Goal: Information Seeking & Learning: Learn about a topic

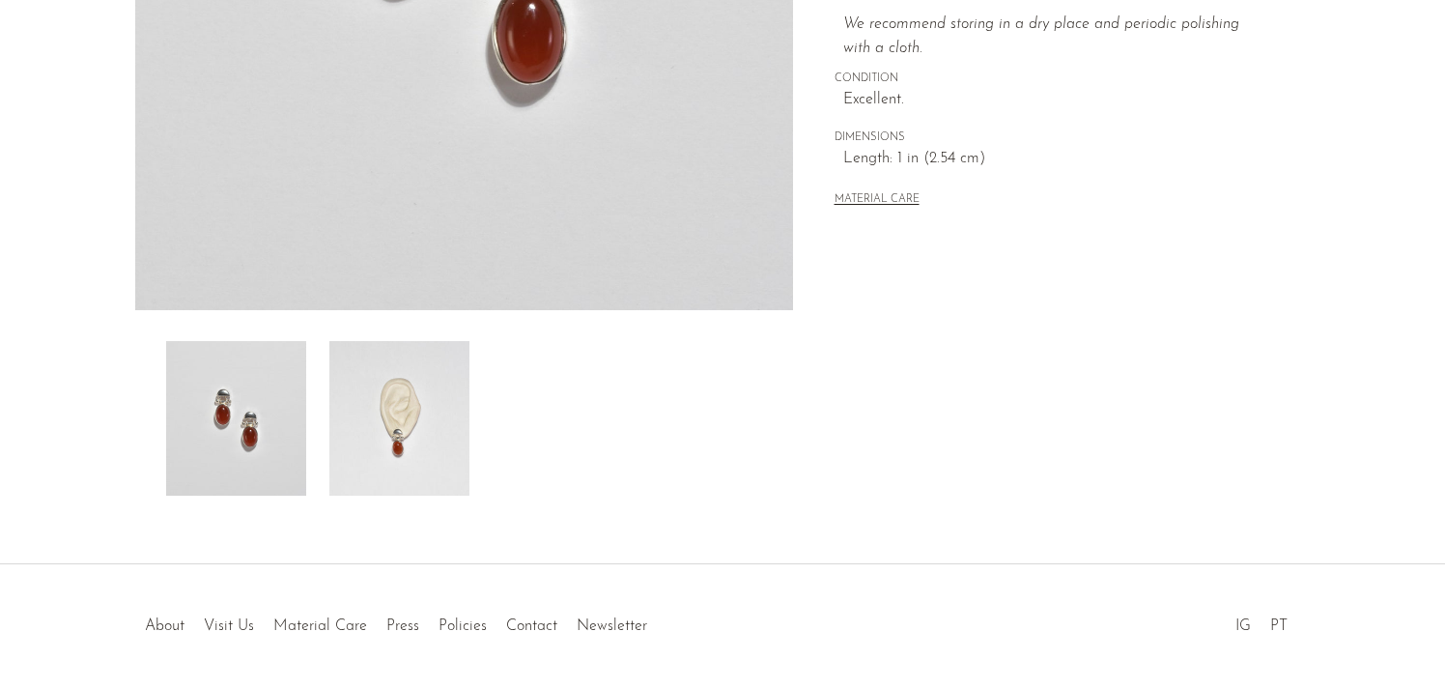
scroll to position [504, 0]
click at [425, 465] on img at bounding box center [399, 417] width 140 height 155
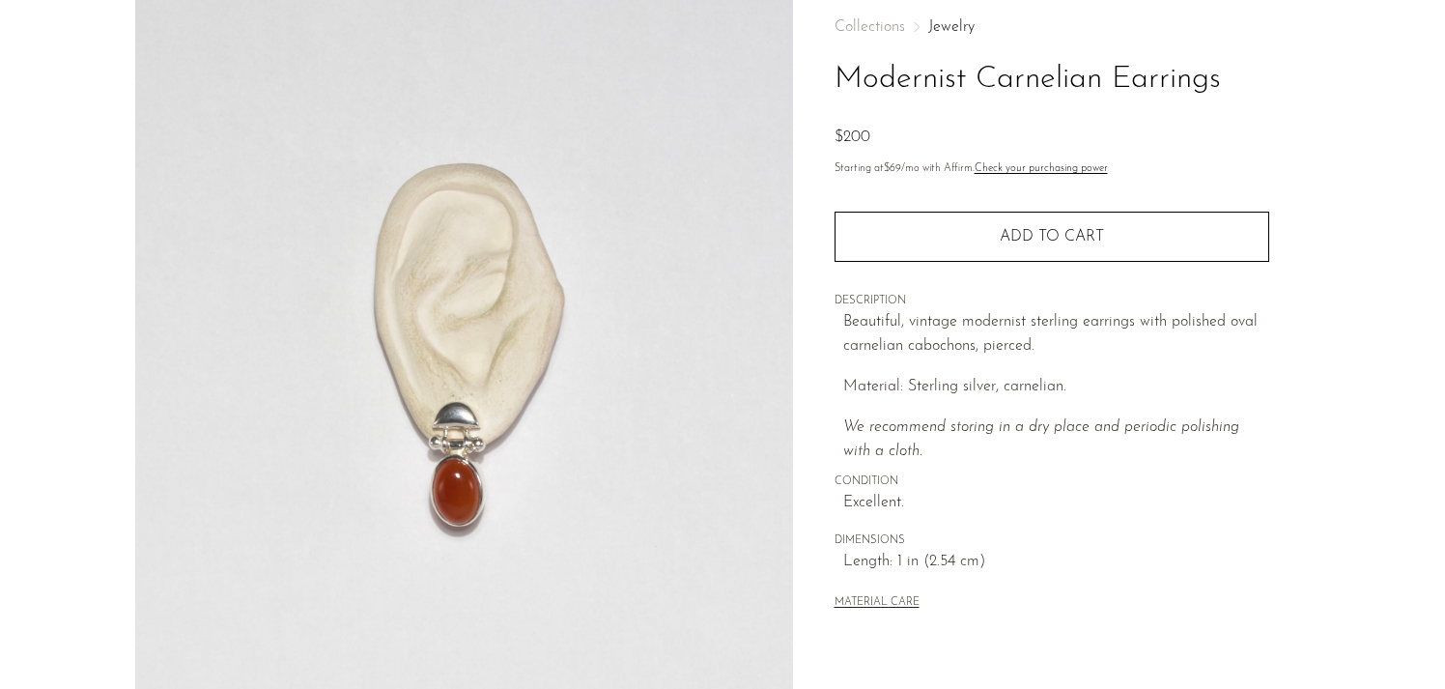
scroll to position [0, 0]
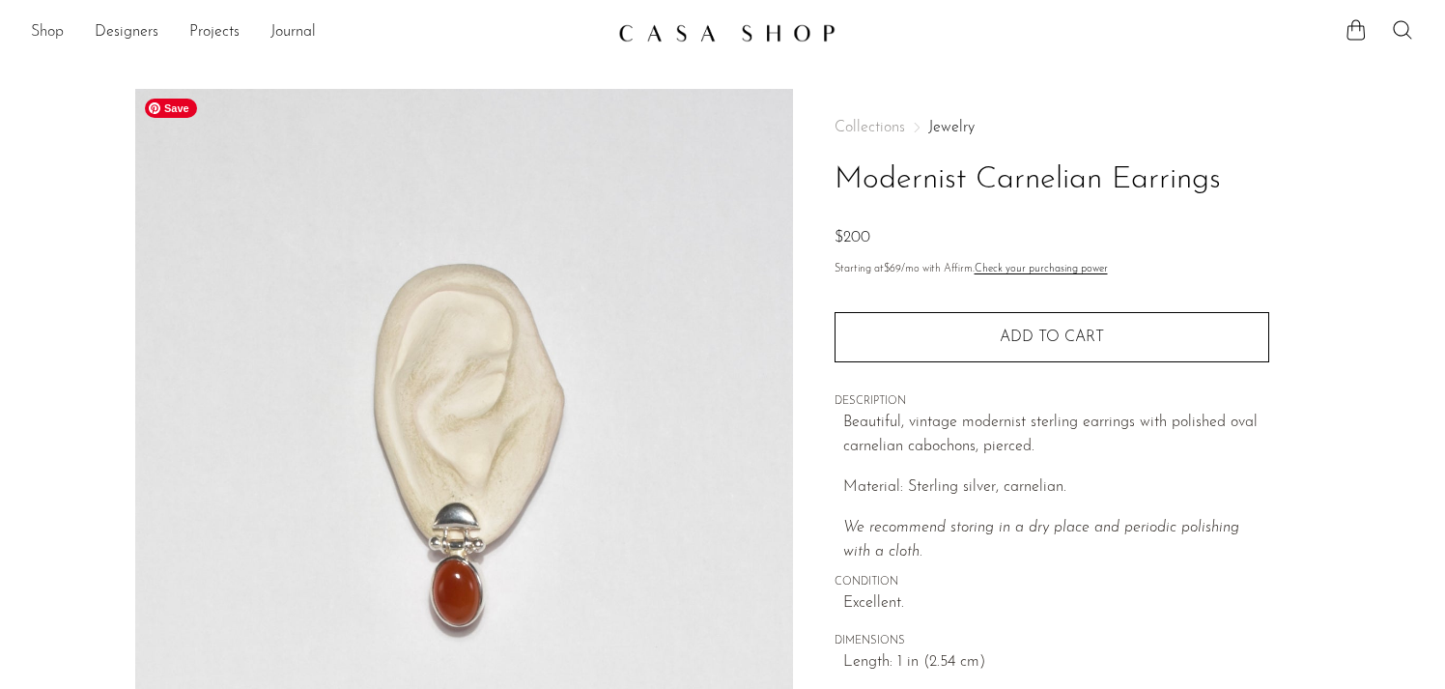
click at [53, 29] on link "Shop" at bounding box center [47, 32] width 33 height 25
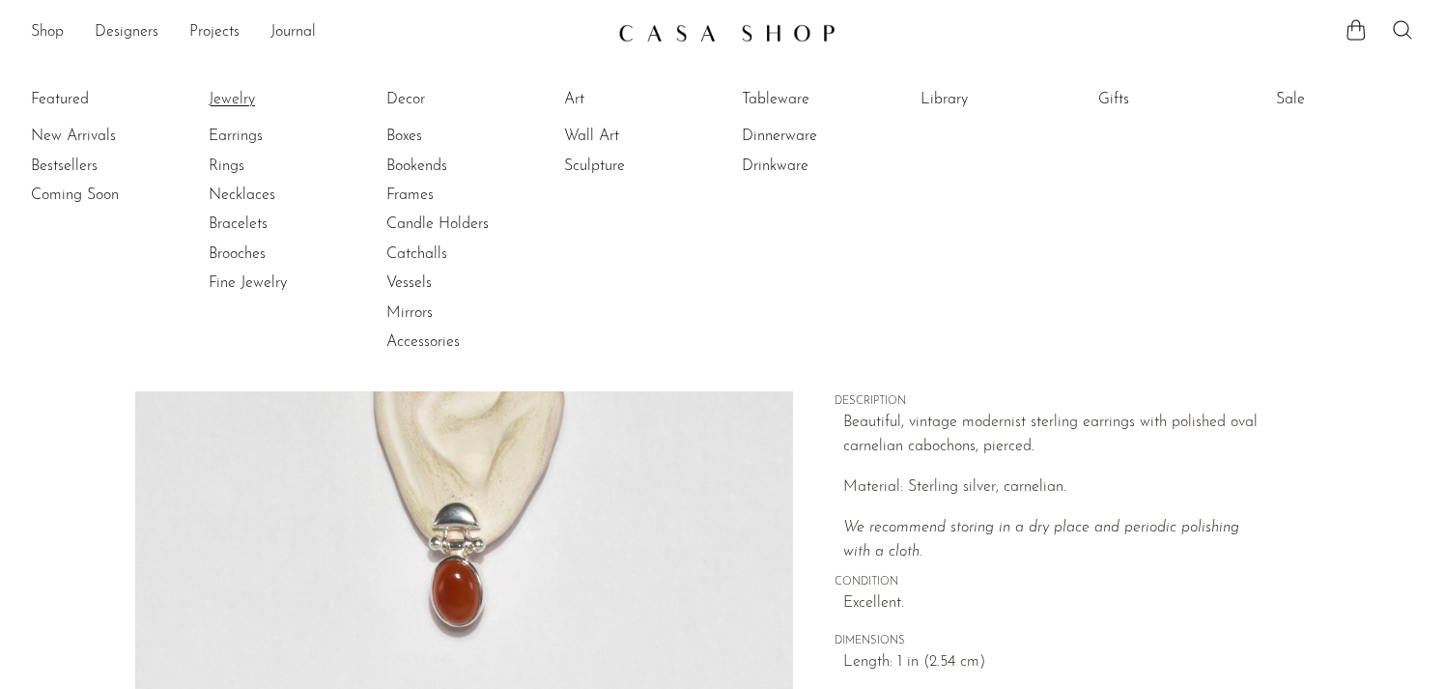
click at [233, 101] on link "Jewelry" at bounding box center [281, 99] width 145 height 21
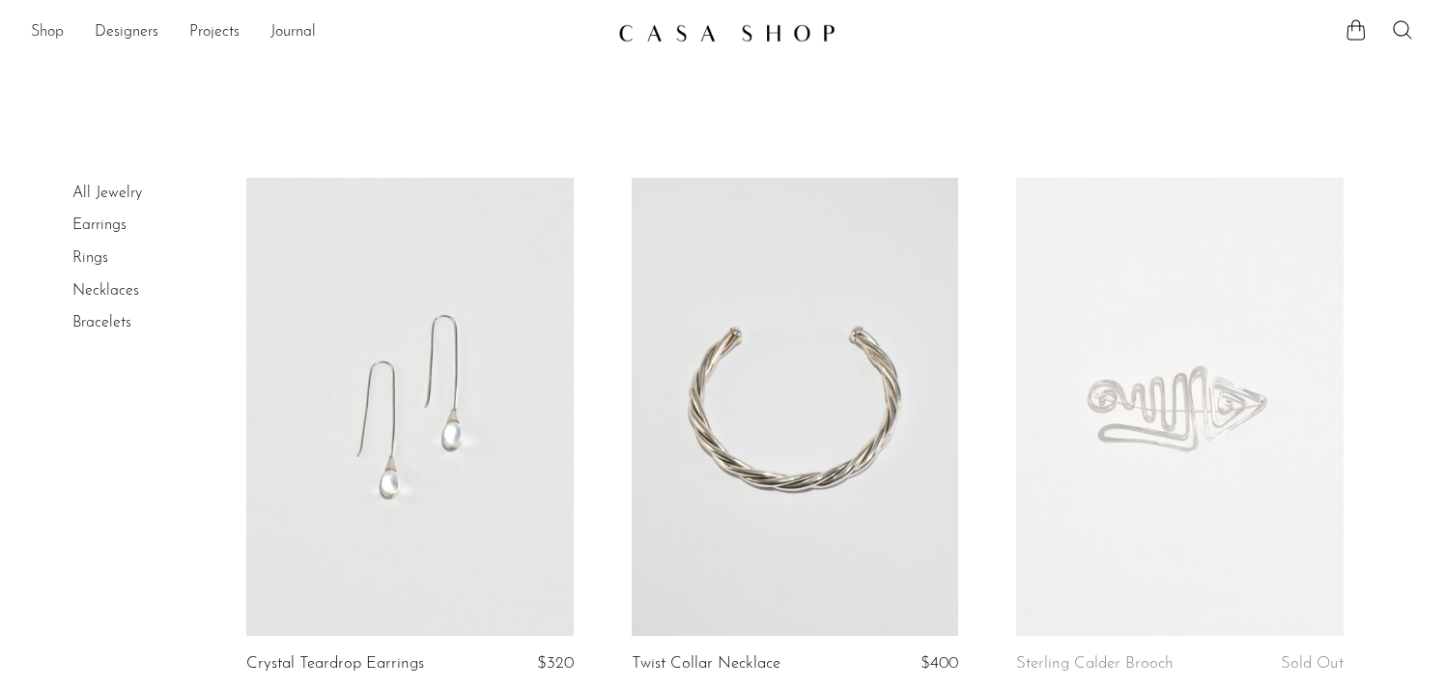
click at [41, 32] on link "Shop" at bounding box center [47, 32] width 33 height 25
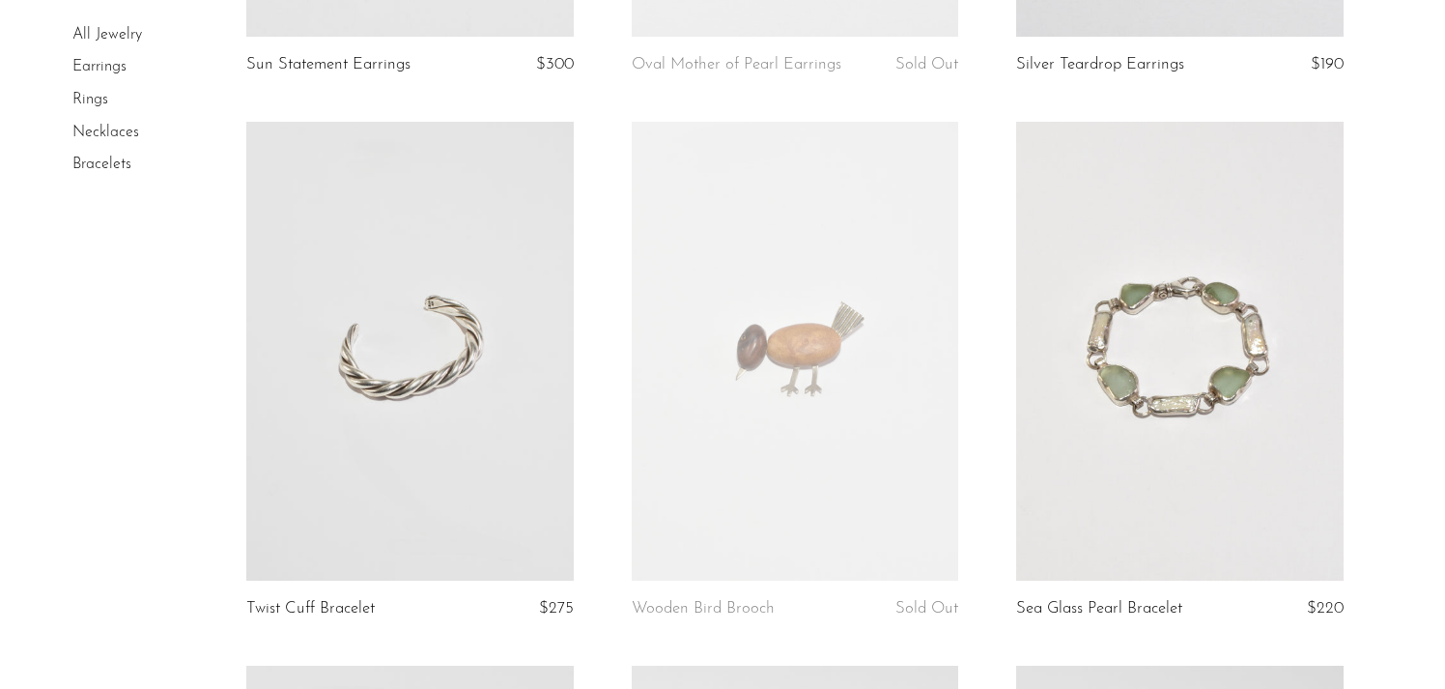
scroll to position [1784, 0]
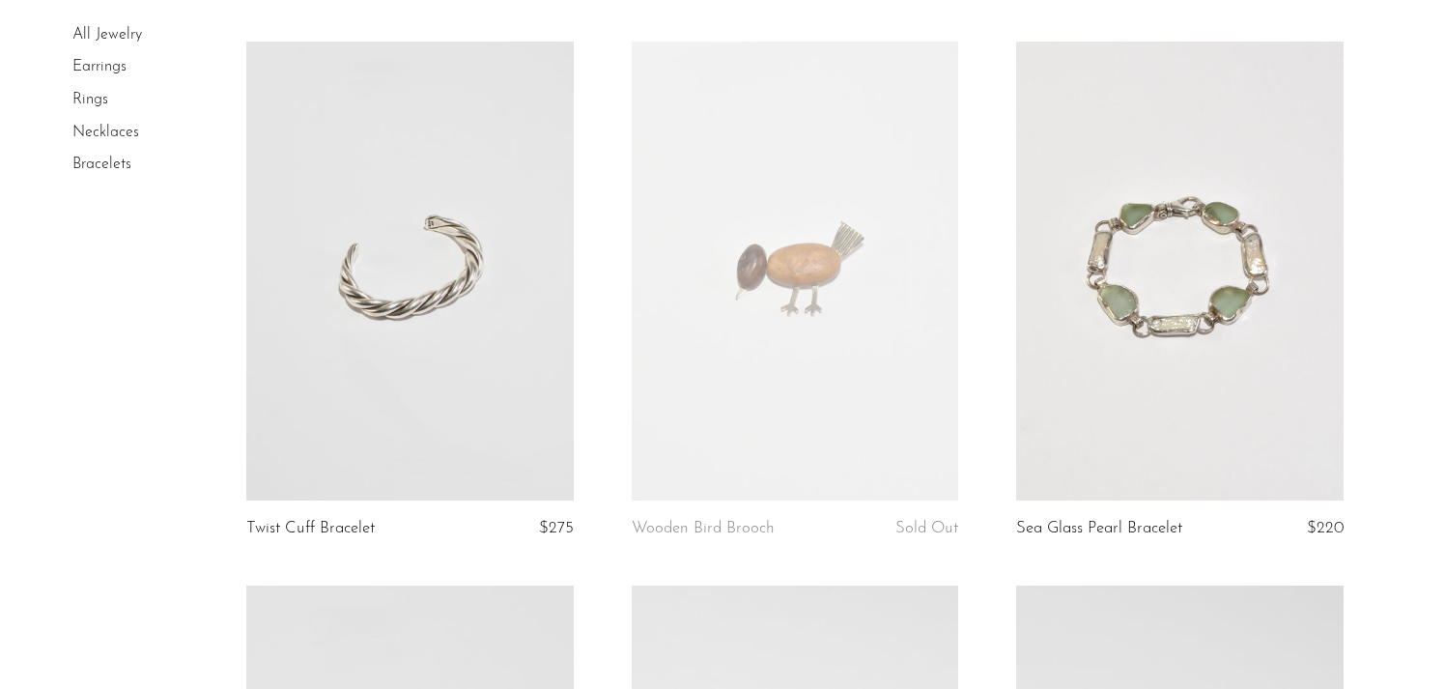
click at [1127, 248] on link at bounding box center [1179, 271] width 327 height 458
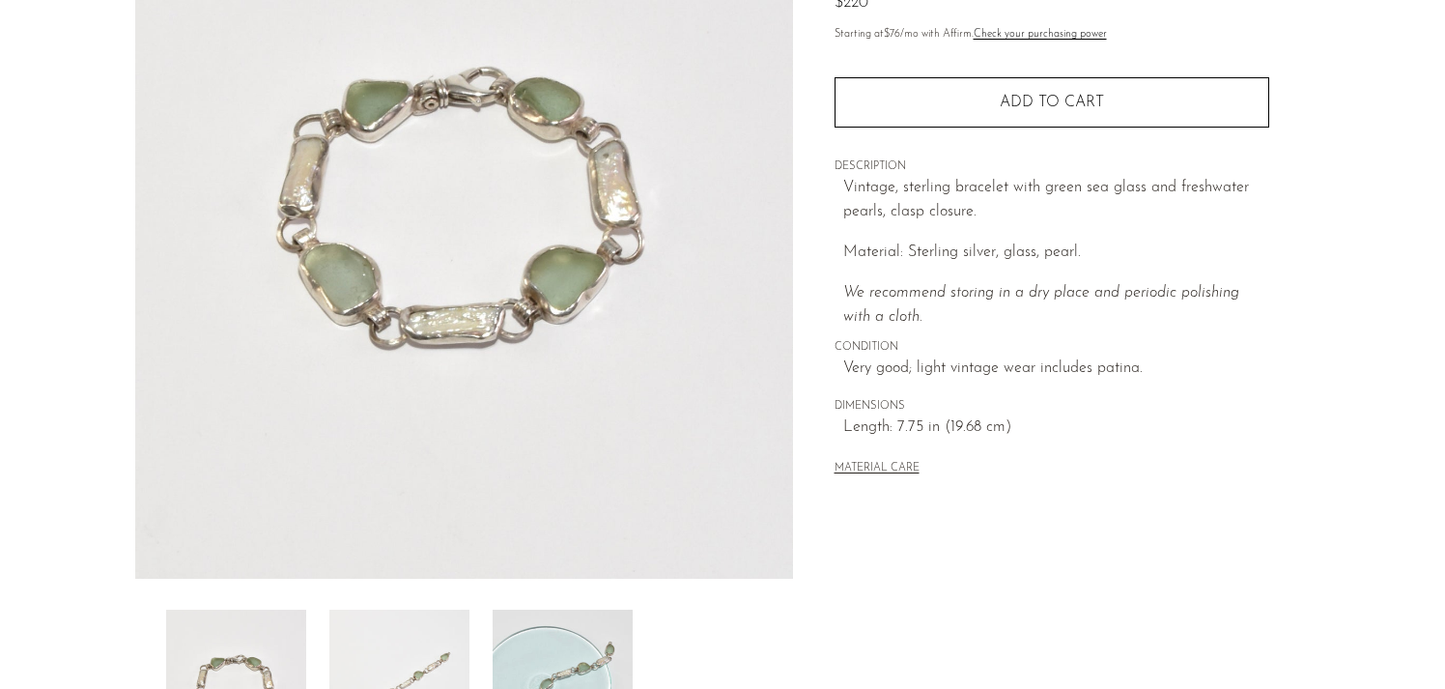
scroll to position [335, 0]
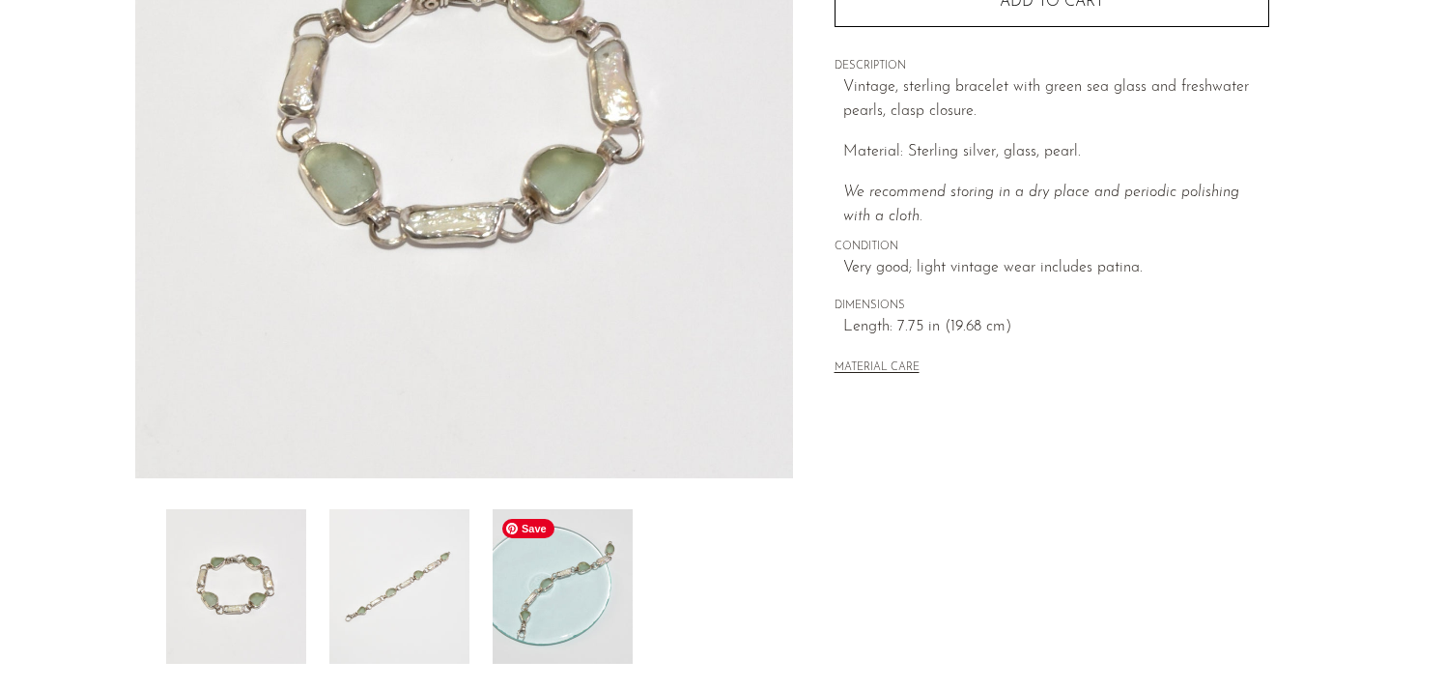
click at [570, 549] on img at bounding box center [563, 586] width 140 height 155
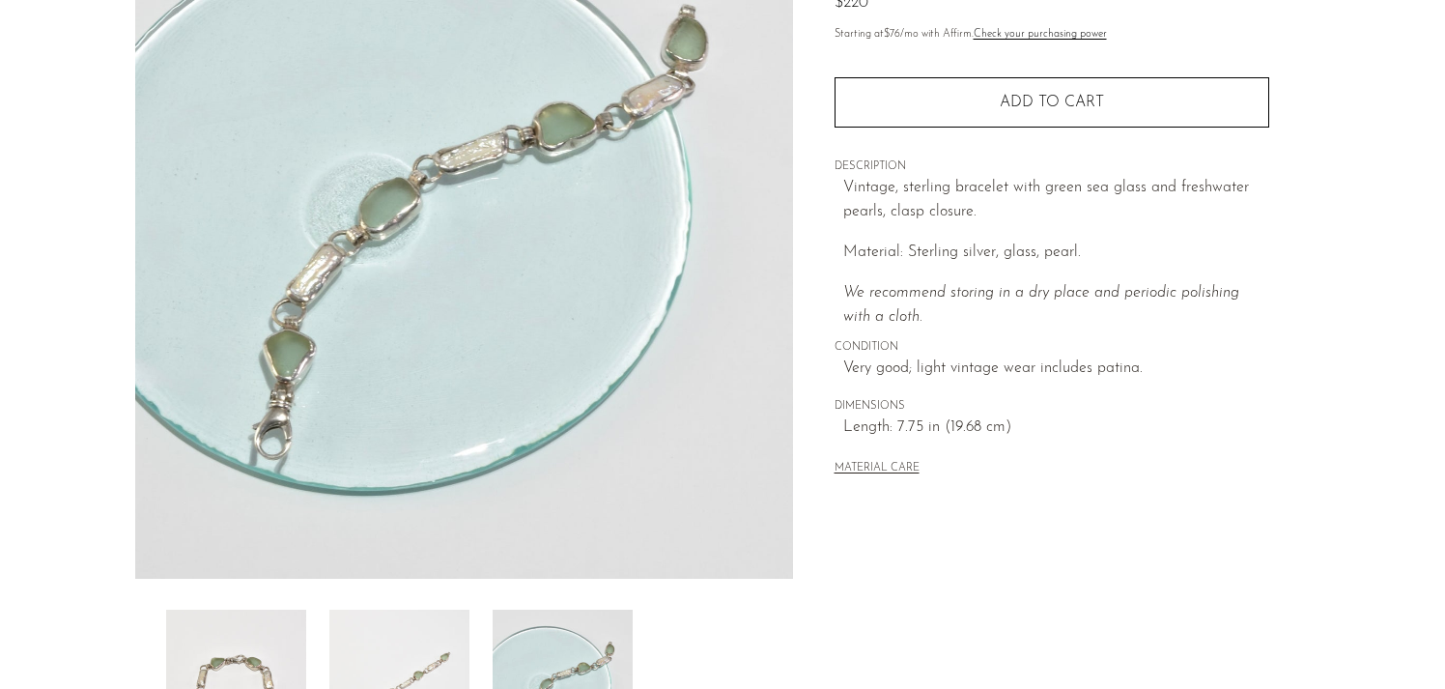
scroll to position [319, 0]
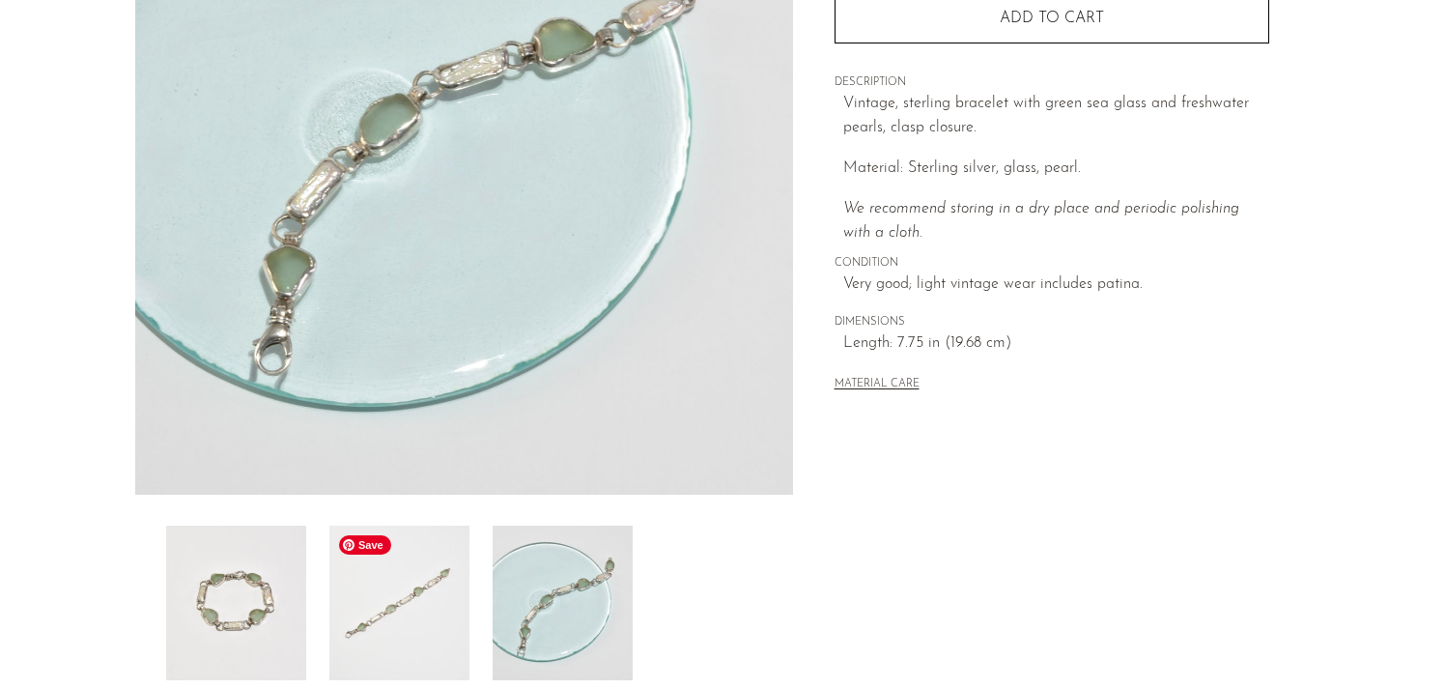
click at [416, 621] on img at bounding box center [399, 602] width 140 height 155
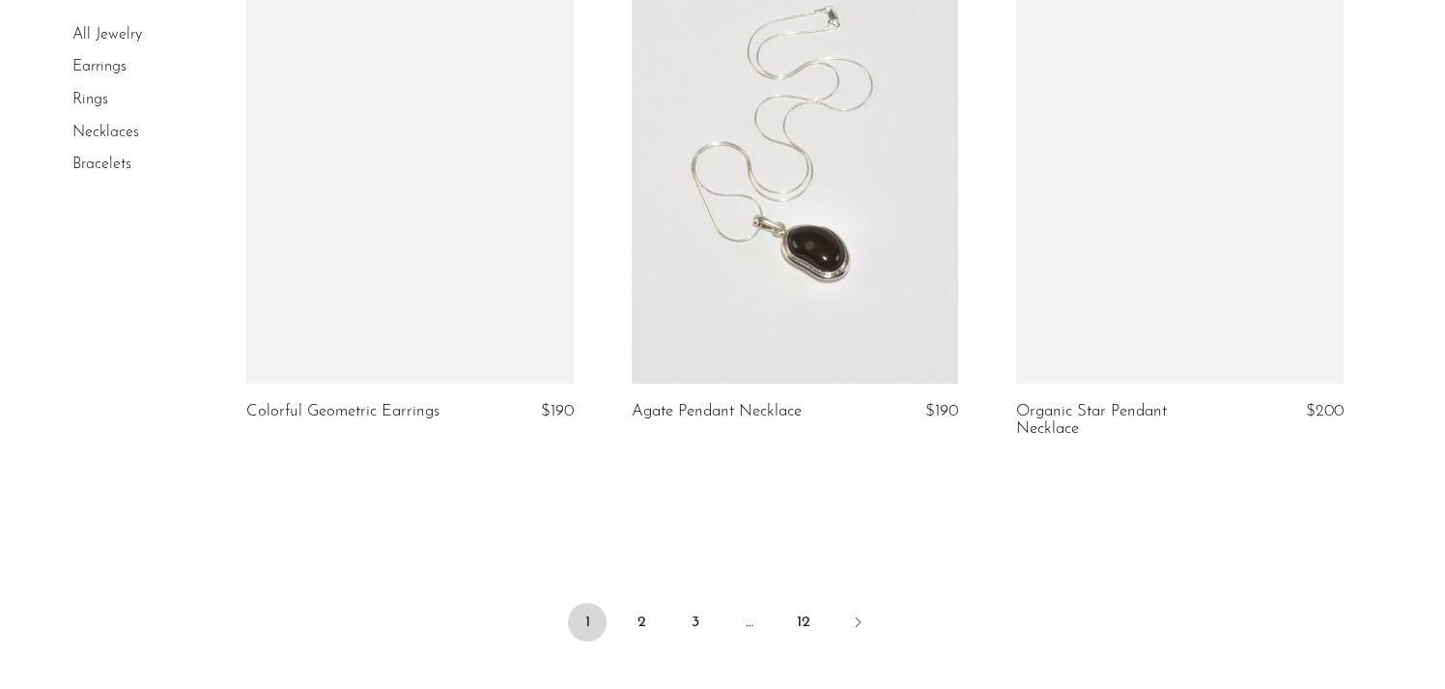
scroll to position [6429, 0]
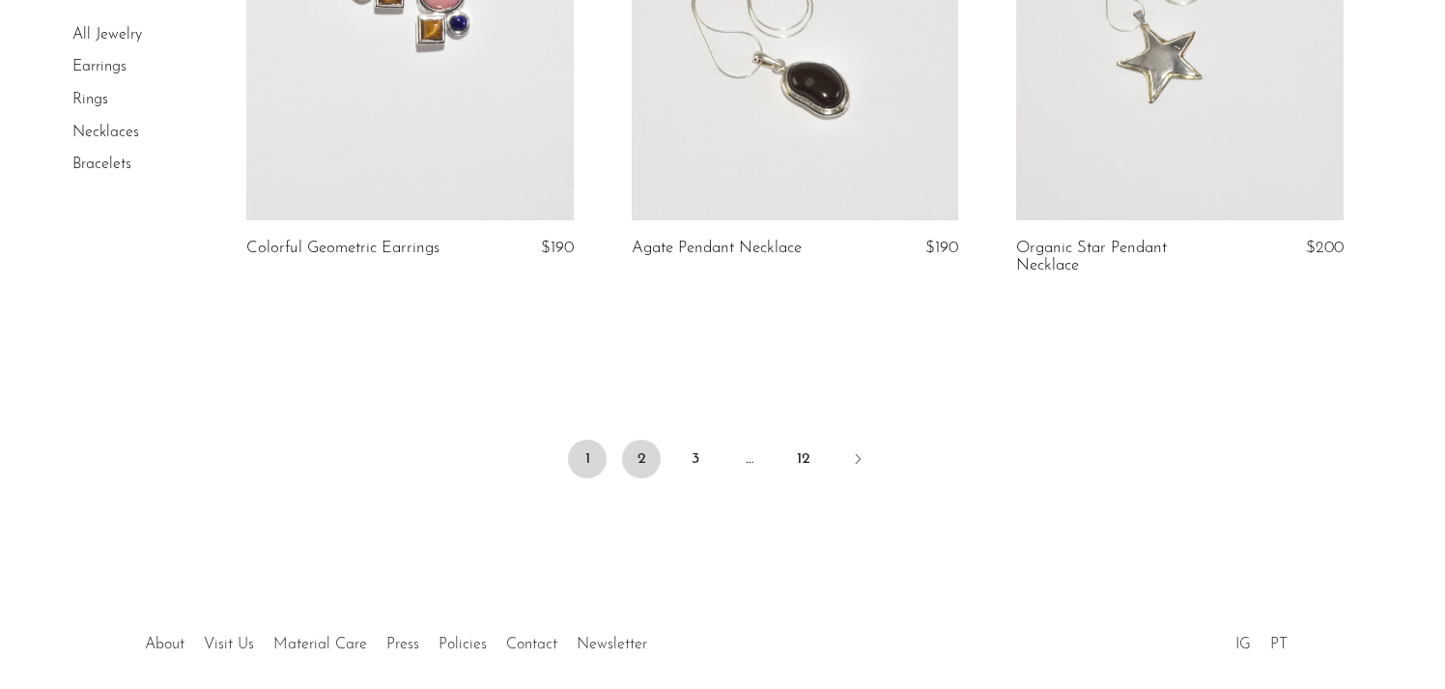
click at [646, 453] on link "2" at bounding box center [641, 458] width 39 height 39
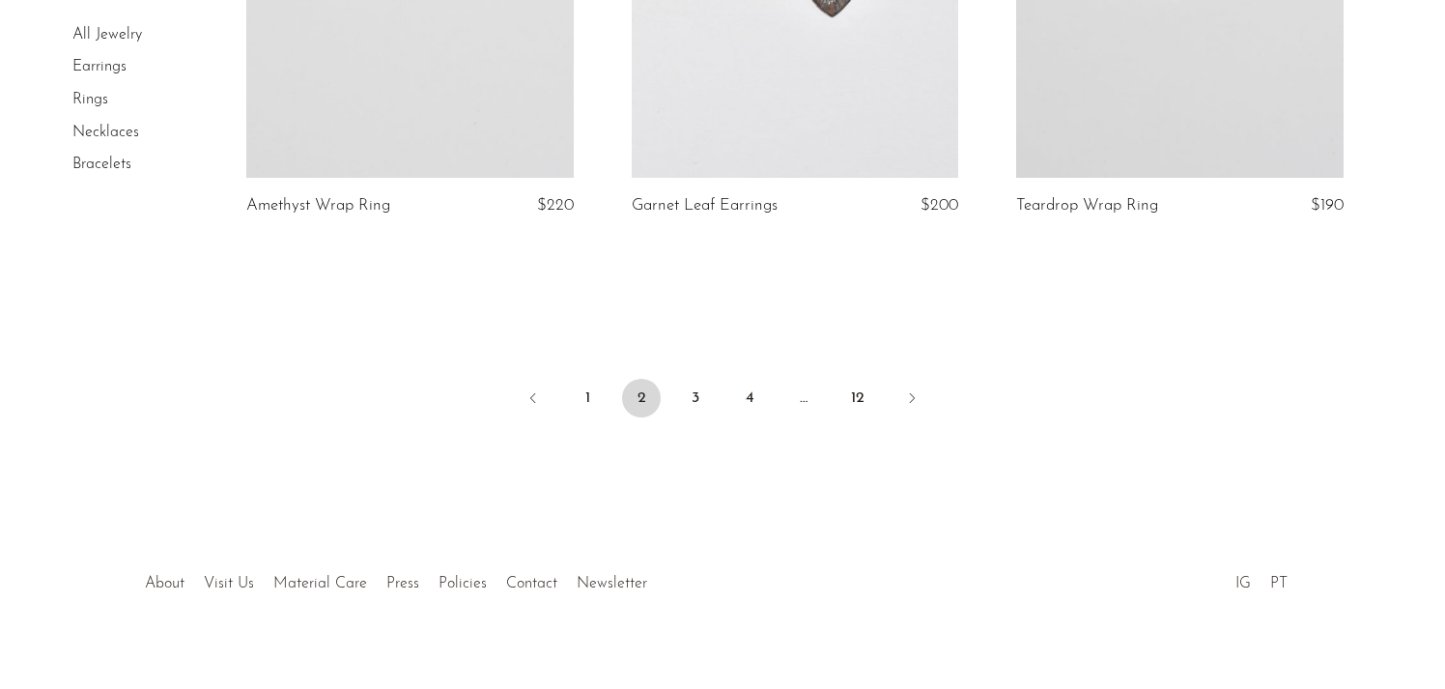
scroll to position [6531, 0]
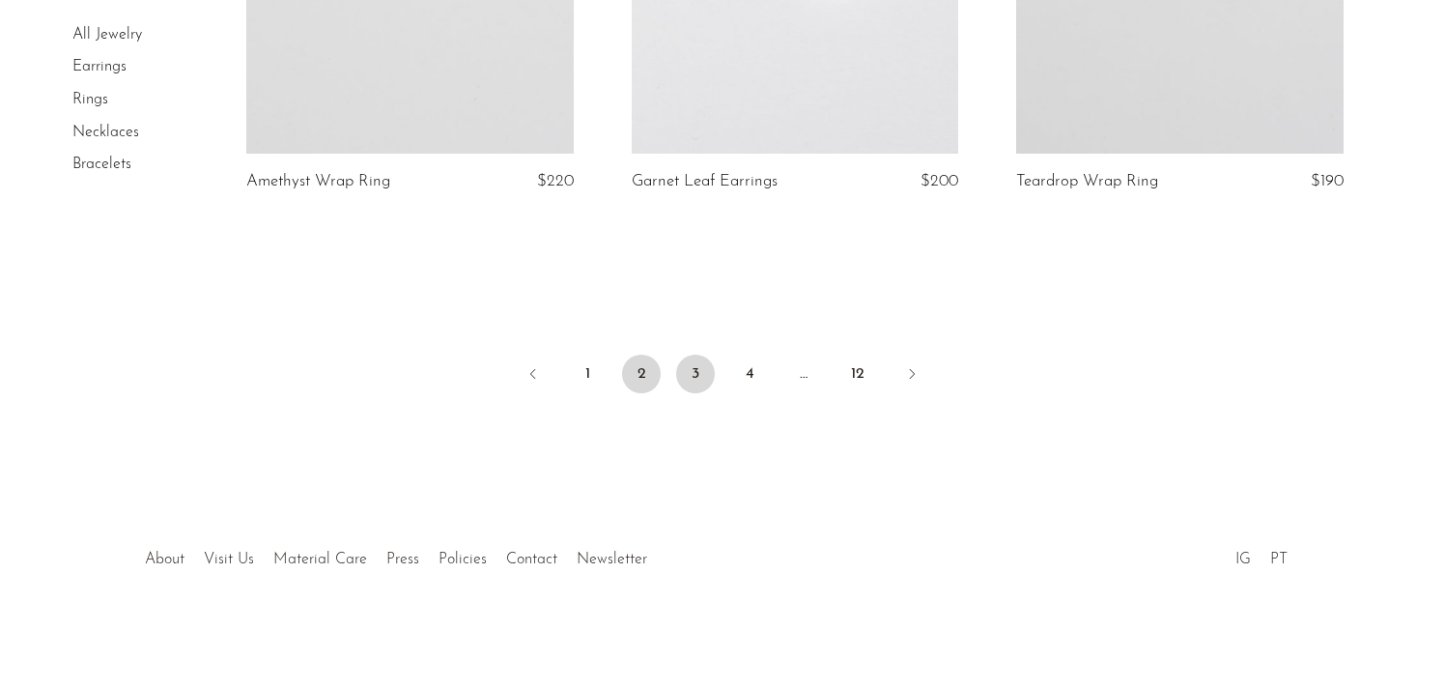
click at [699, 366] on link "3" at bounding box center [695, 373] width 39 height 39
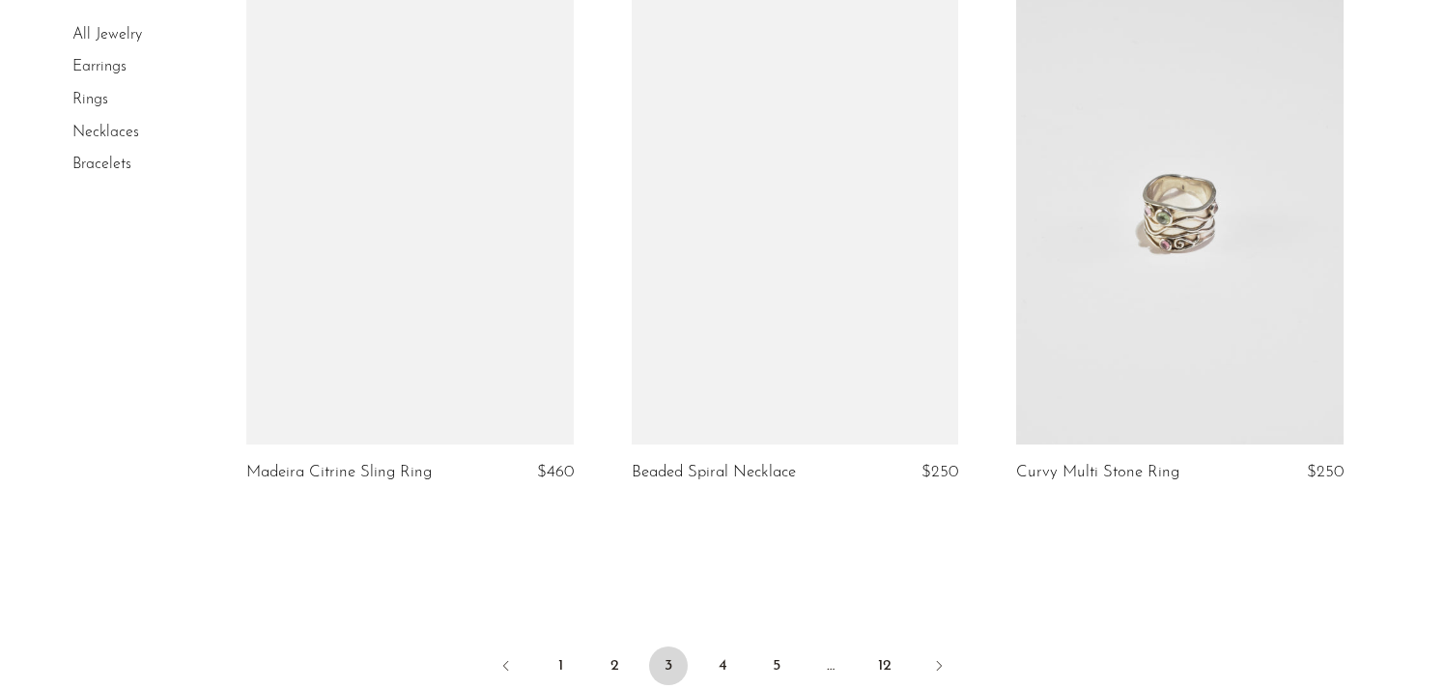
scroll to position [6342, 0]
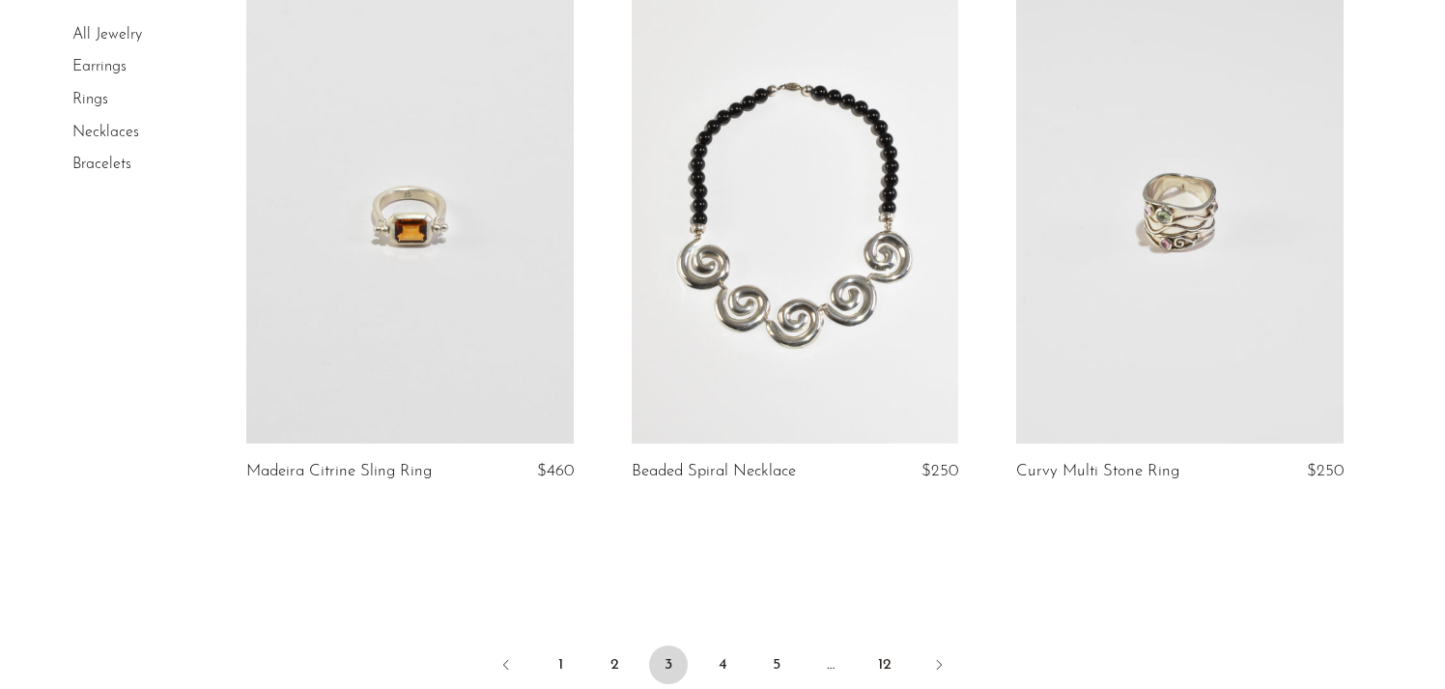
click at [513, 230] on link at bounding box center [409, 215] width 327 height 458
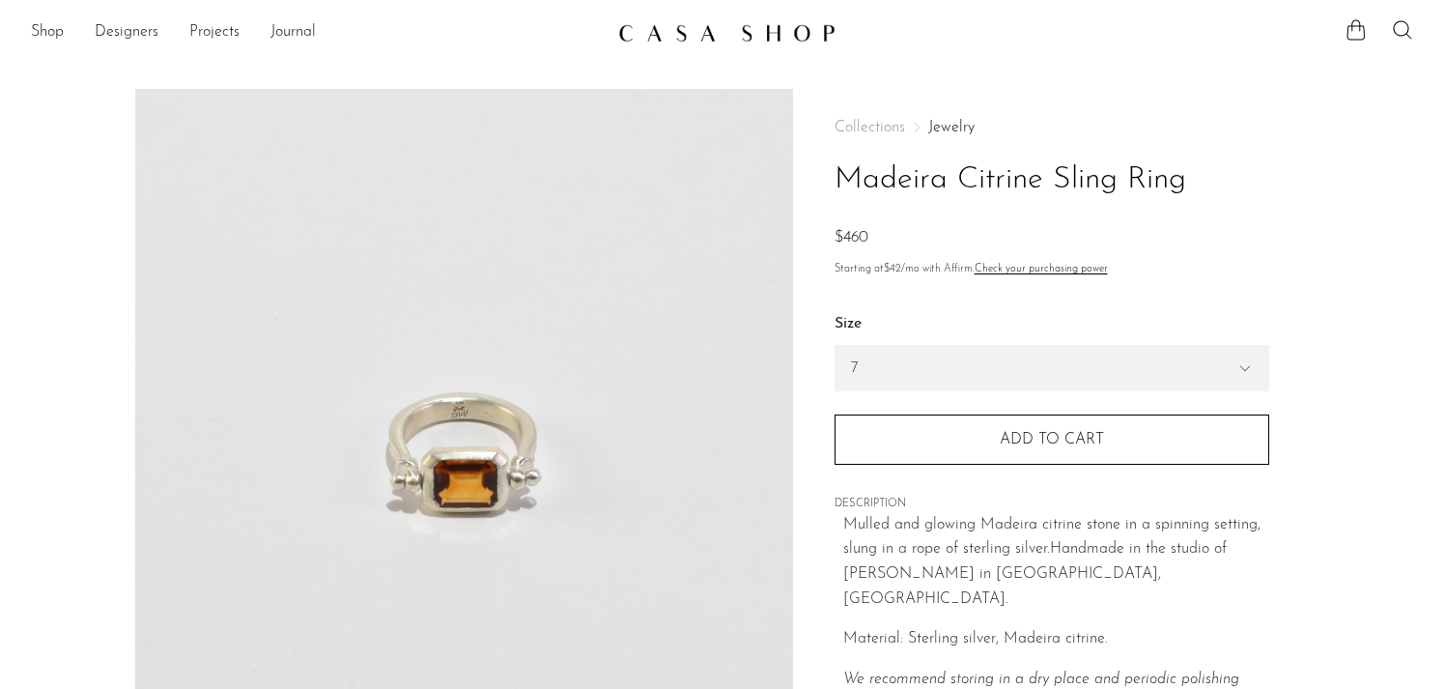
click at [493, 444] on img at bounding box center [464, 451] width 658 height 724
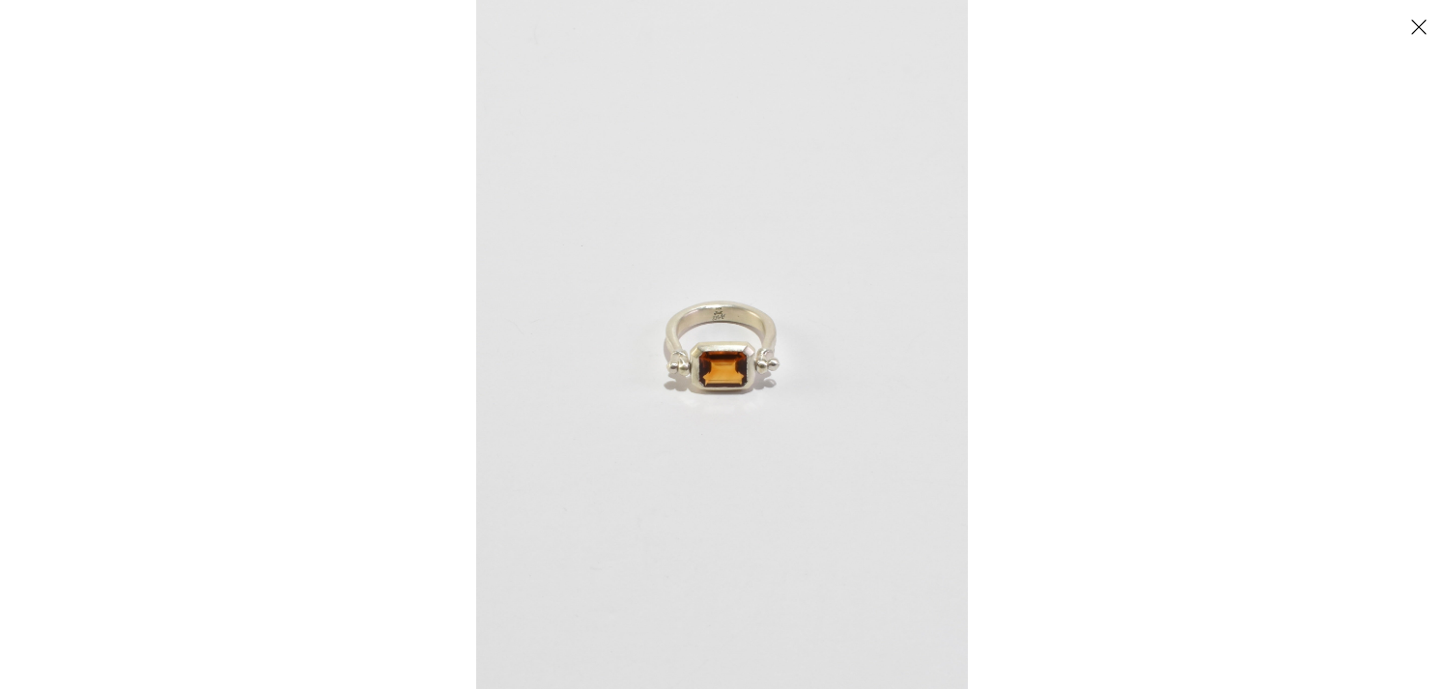
scroll to position [101, 0]
click at [1412, 27] on button "Close" at bounding box center [1418, 27] width 34 height 34
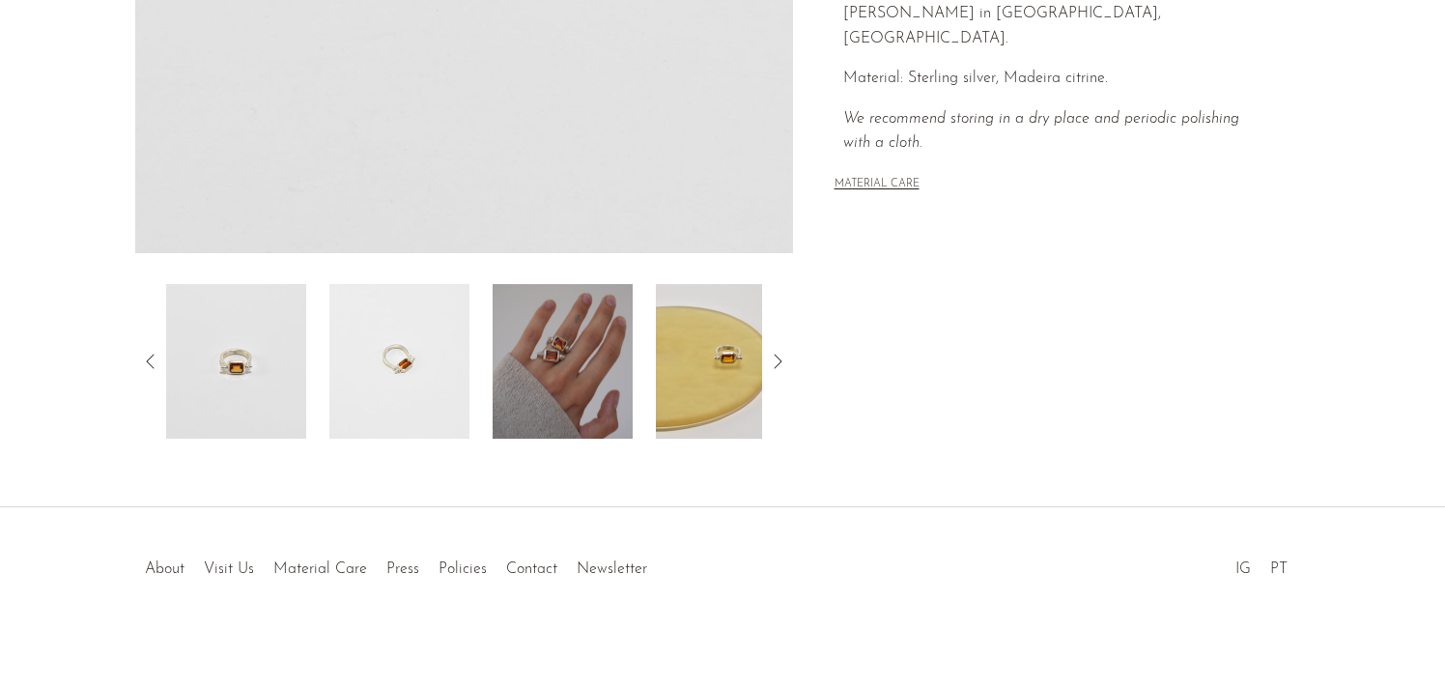
scroll to position [569, 0]
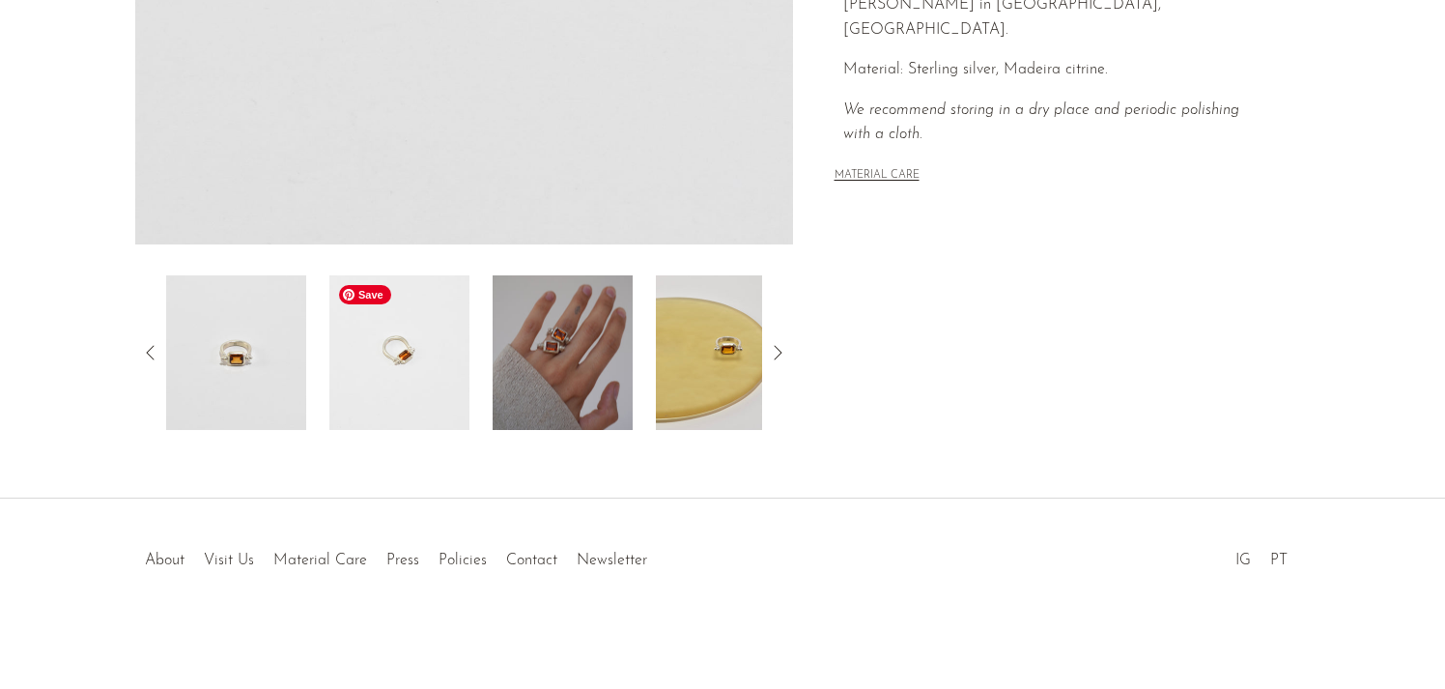
click at [426, 372] on img at bounding box center [399, 352] width 140 height 155
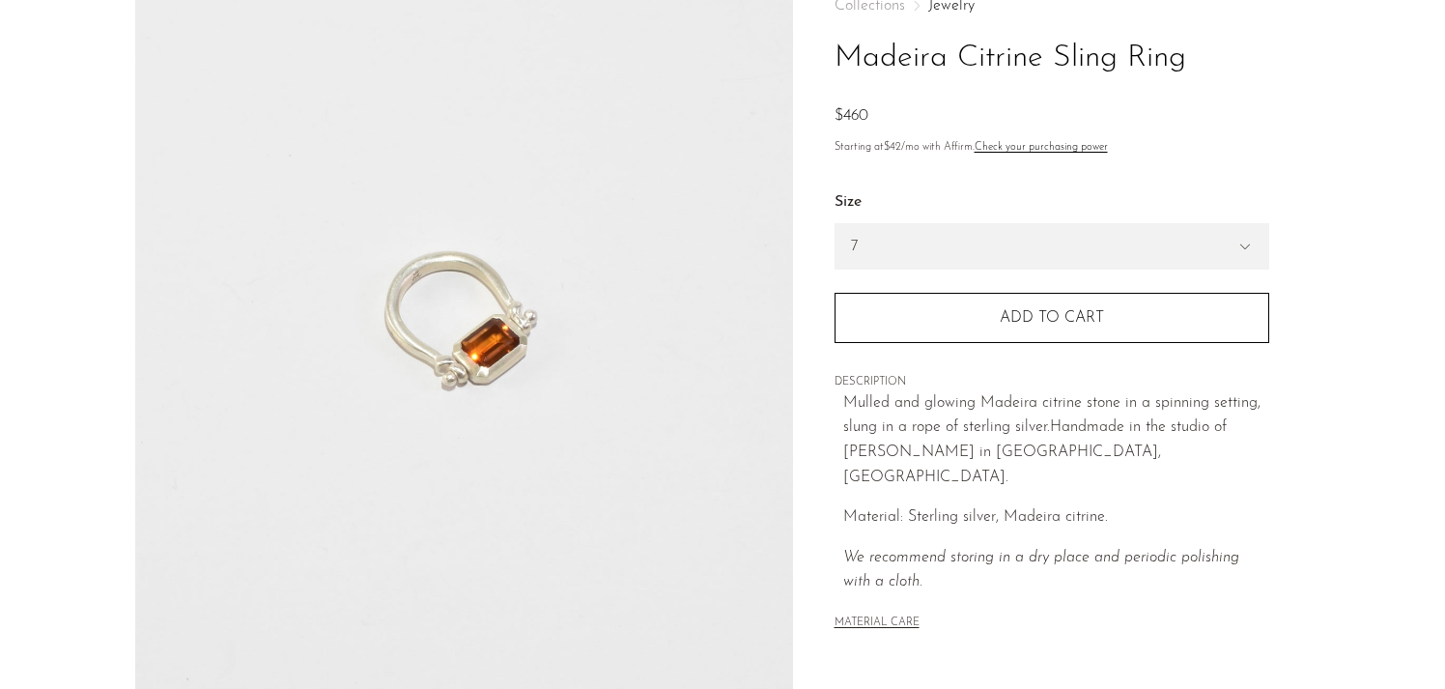
scroll to position [323, 0]
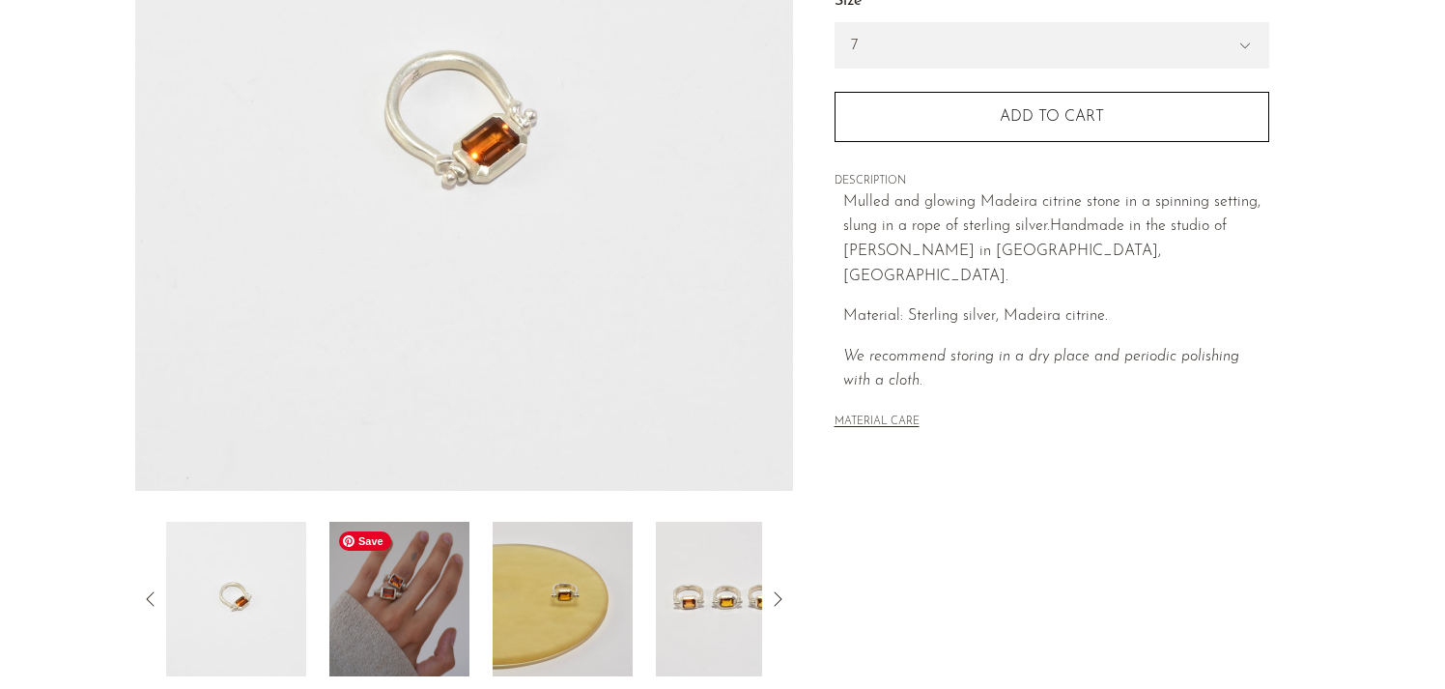
click at [386, 649] on img at bounding box center [399, 599] width 140 height 155
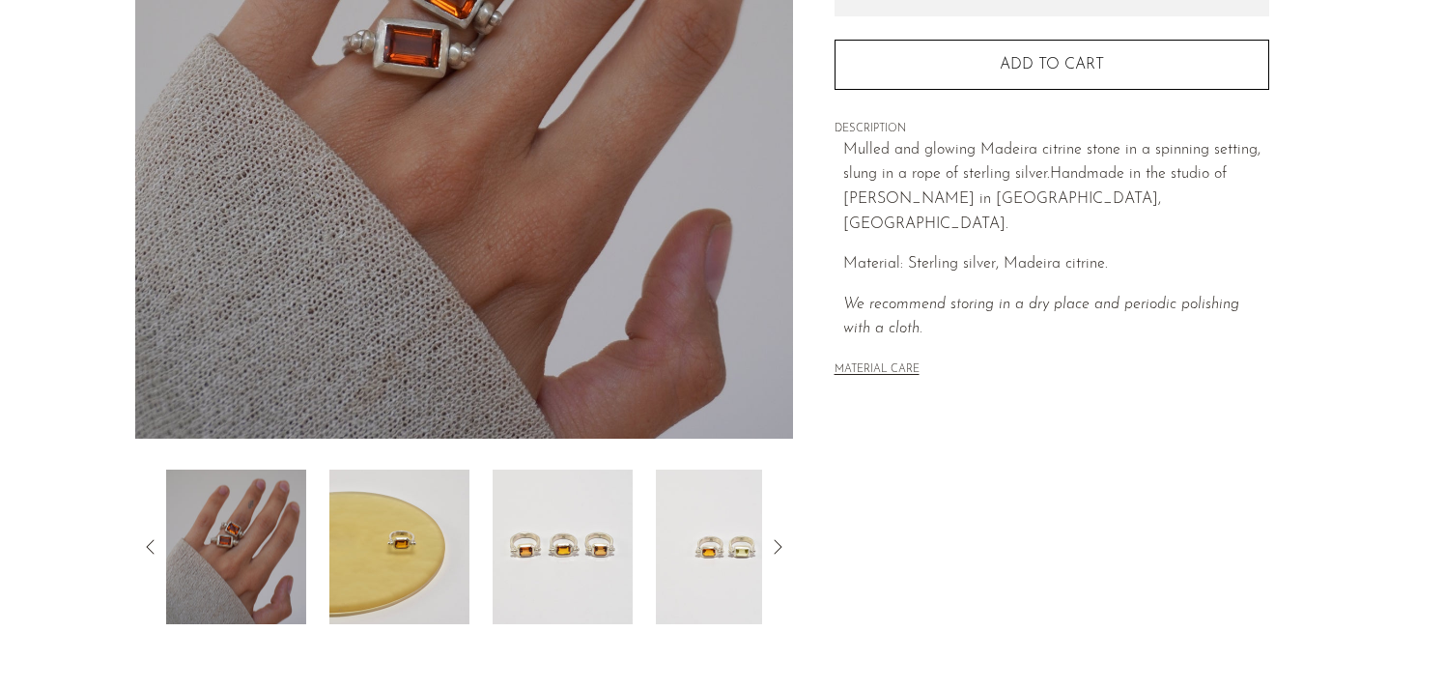
scroll to position [377, 0]
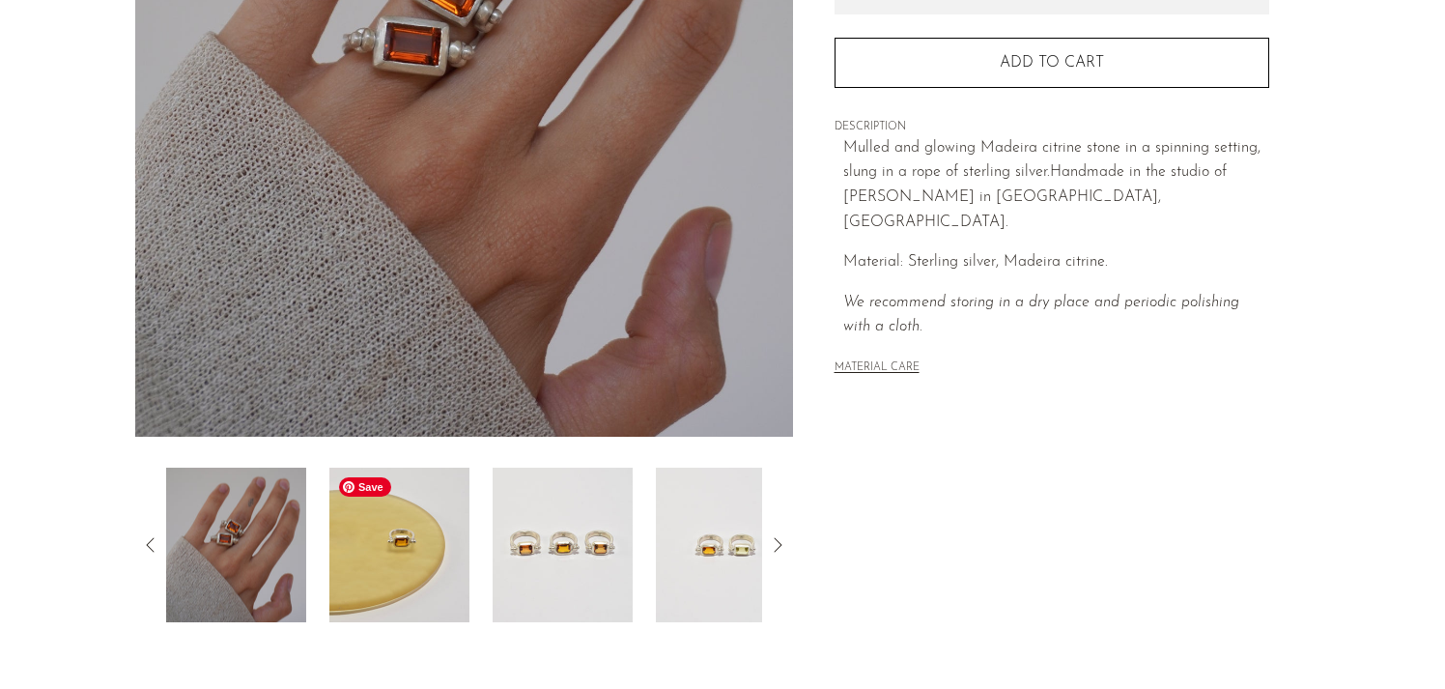
click at [392, 547] on img at bounding box center [399, 544] width 140 height 155
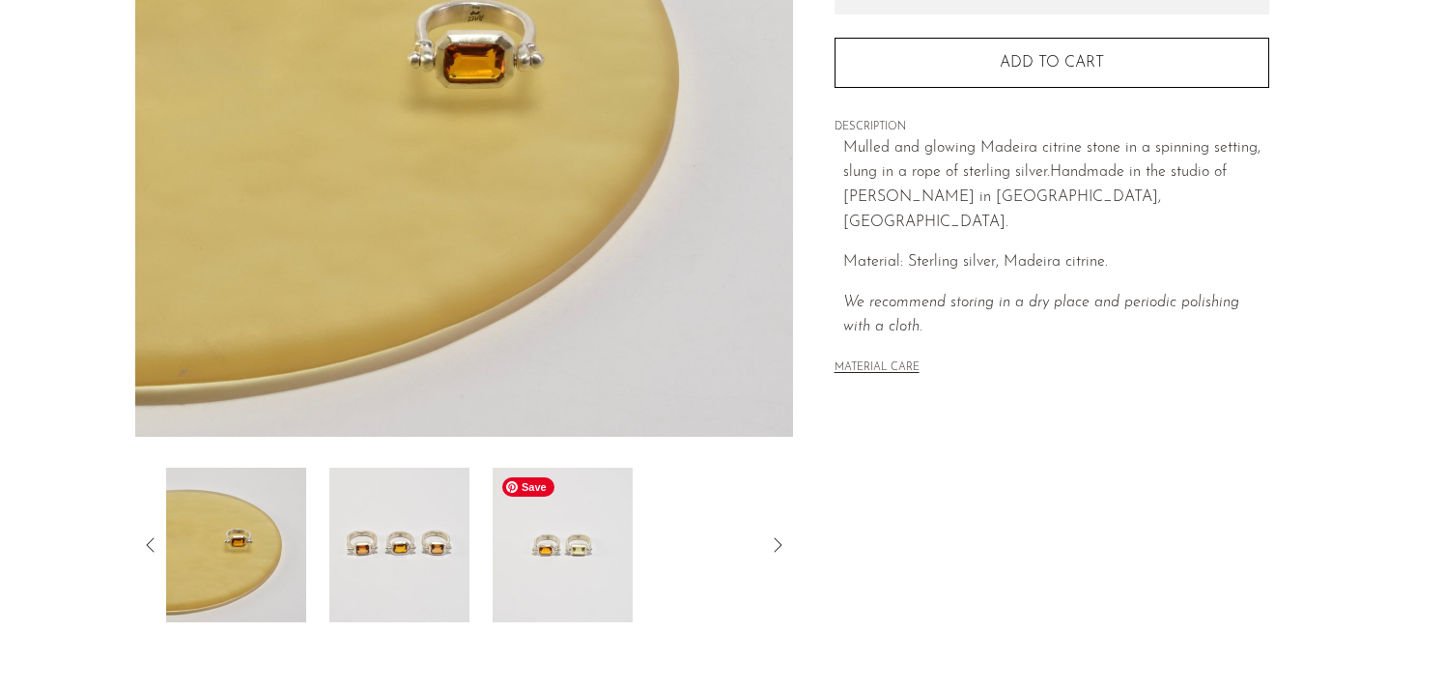
click at [579, 559] on img at bounding box center [563, 544] width 140 height 155
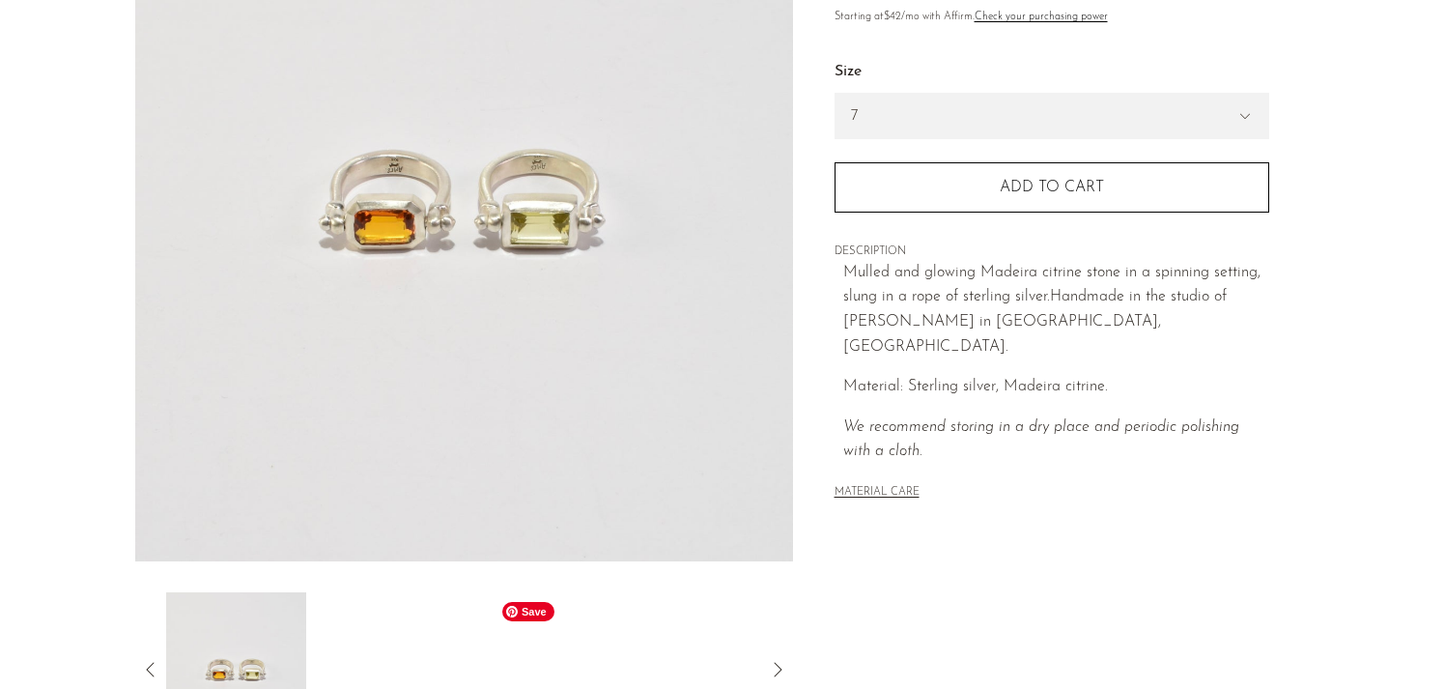
scroll to position [167, 0]
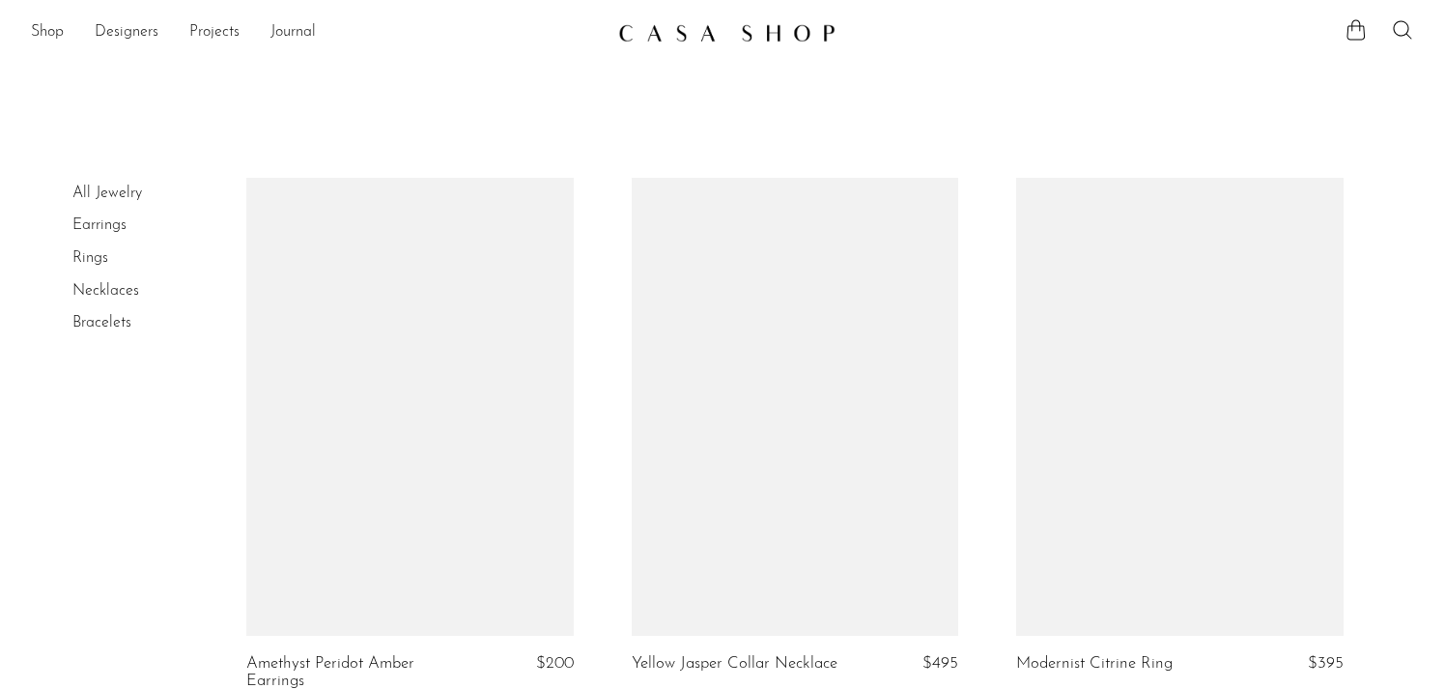
scroll to position [6342, 0]
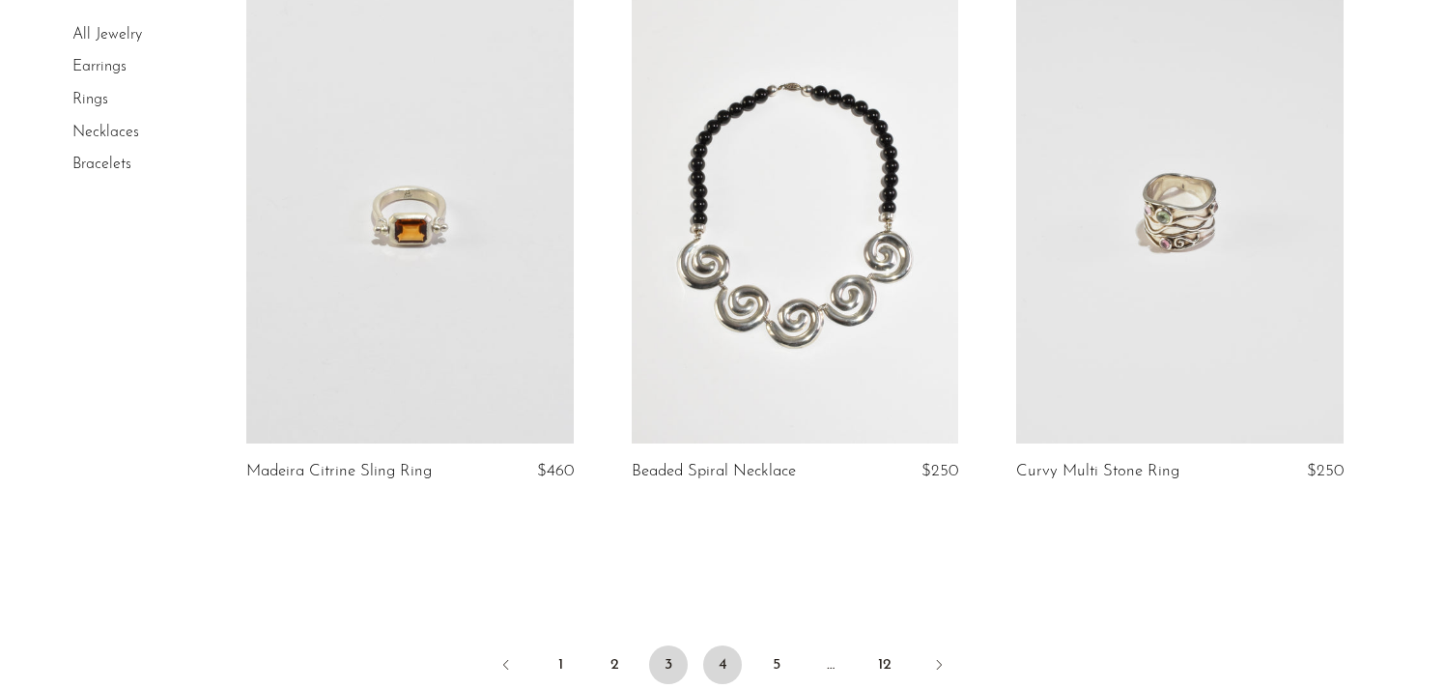
click at [706, 654] on link "4" at bounding box center [722, 664] width 39 height 39
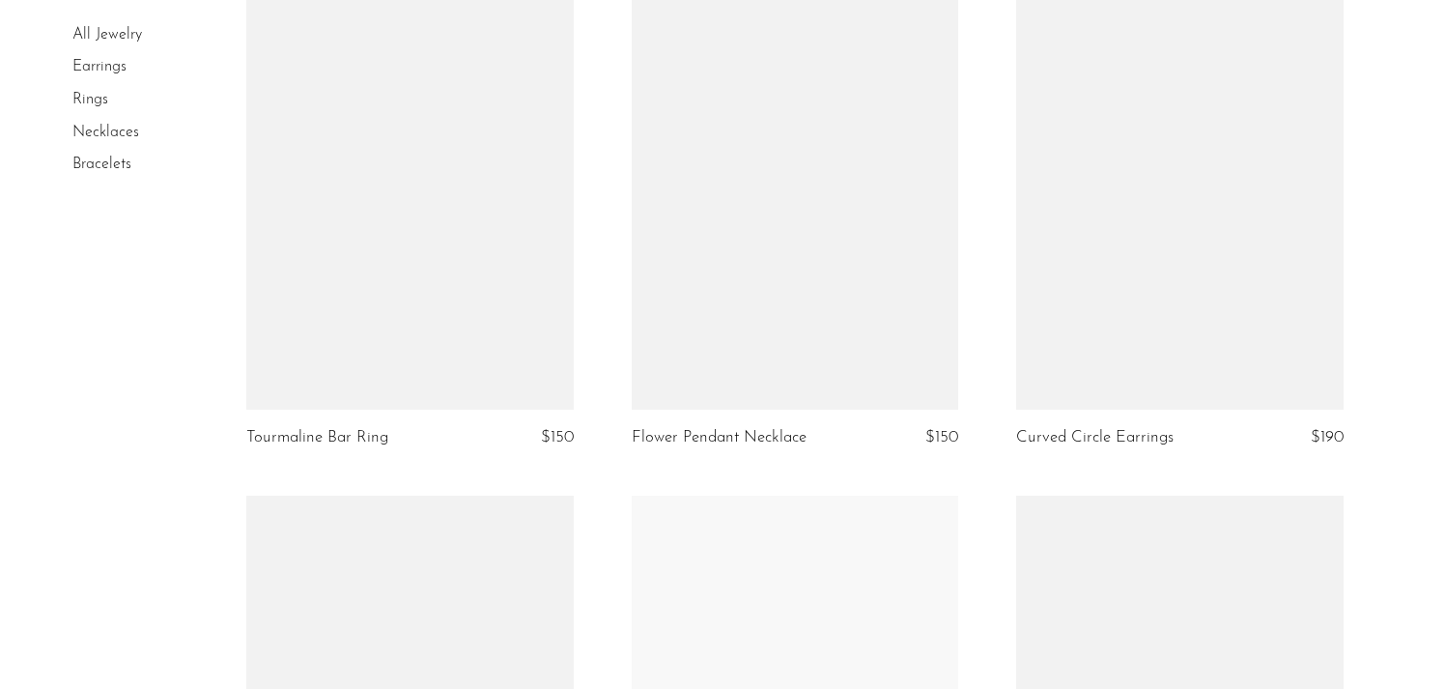
scroll to position [5203, 0]
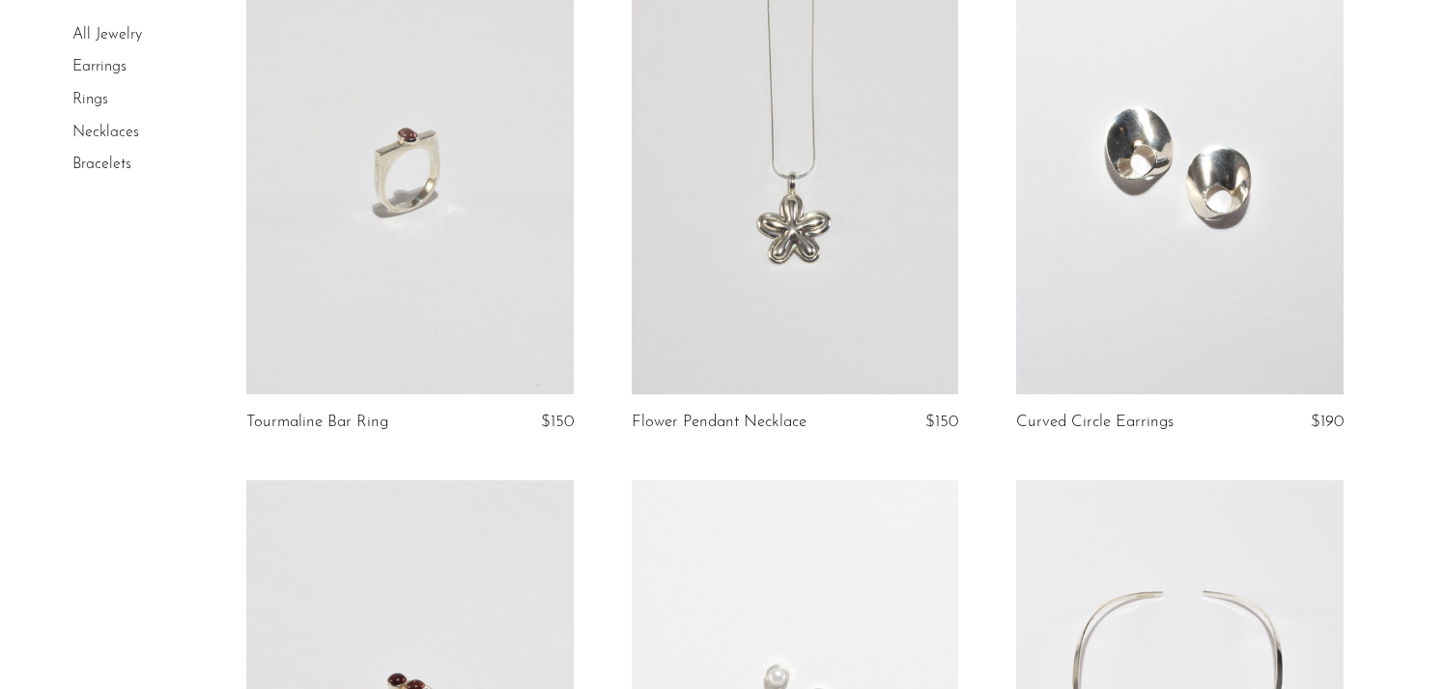
click at [484, 226] on link at bounding box center [409, 165] width 327 height 458
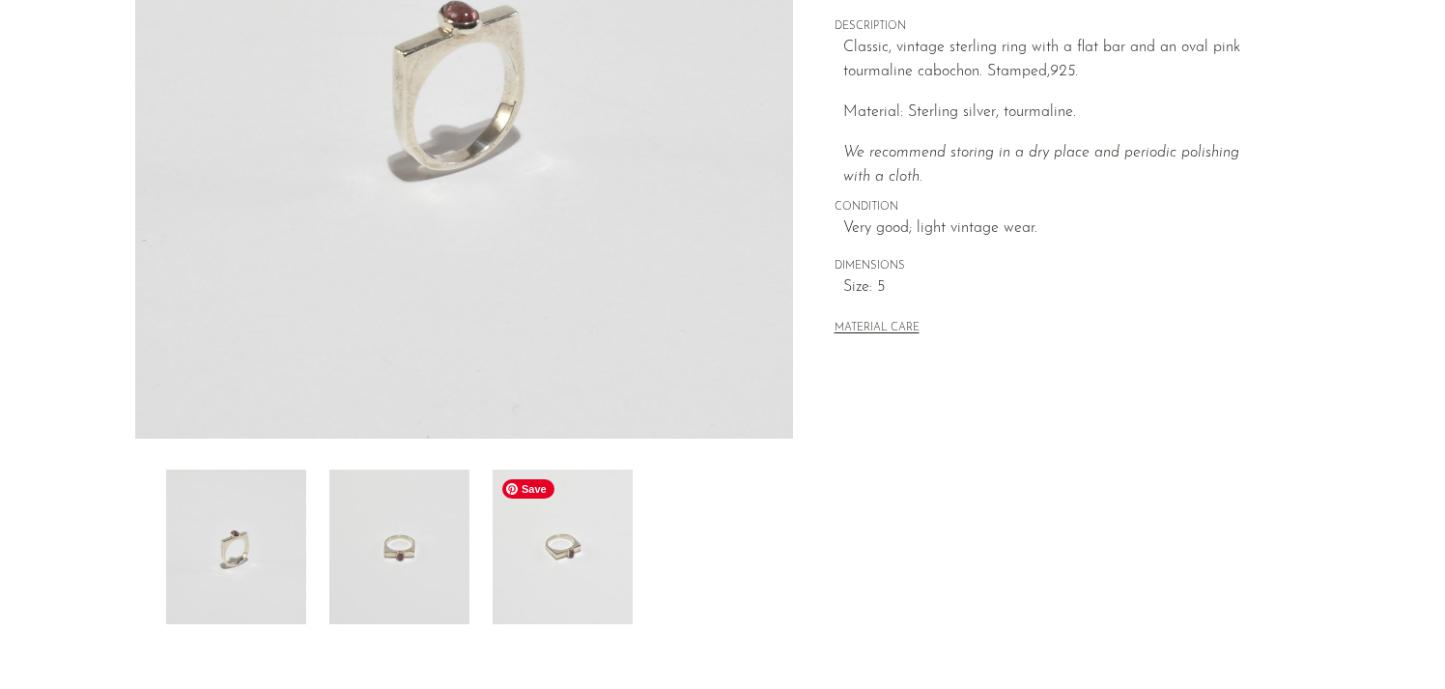
scroll to position [419, 0]
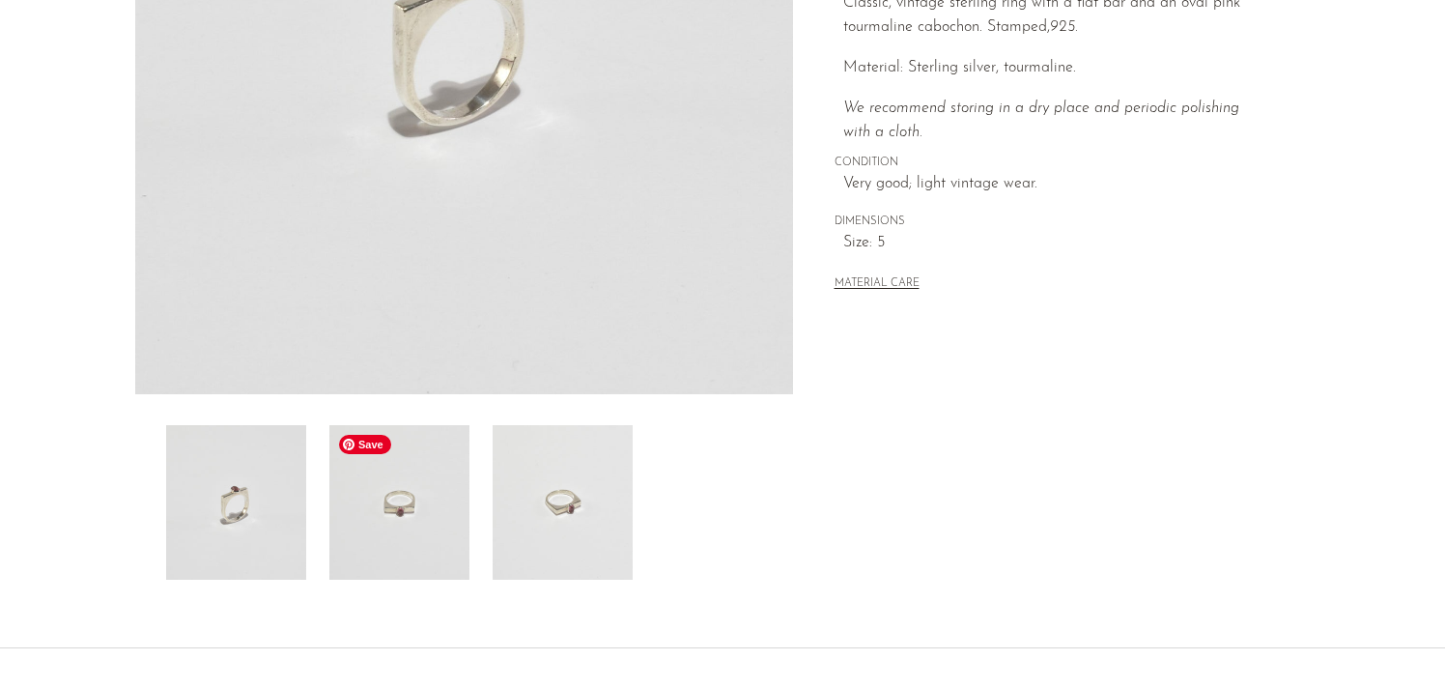
click at [425, 488] on img at bounding box center [399, 502] width 140 height 155
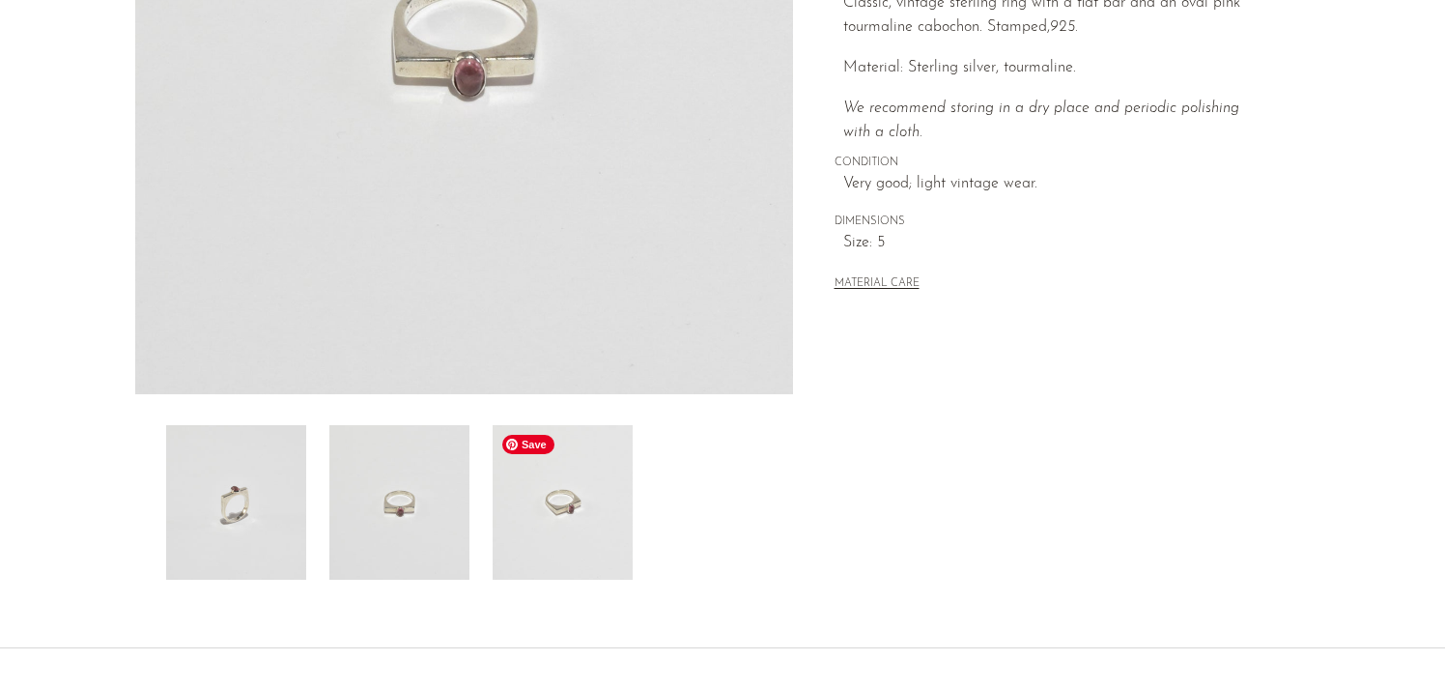
click at [524, 496] on img at bounding box center [563, 502] width 140 height 155
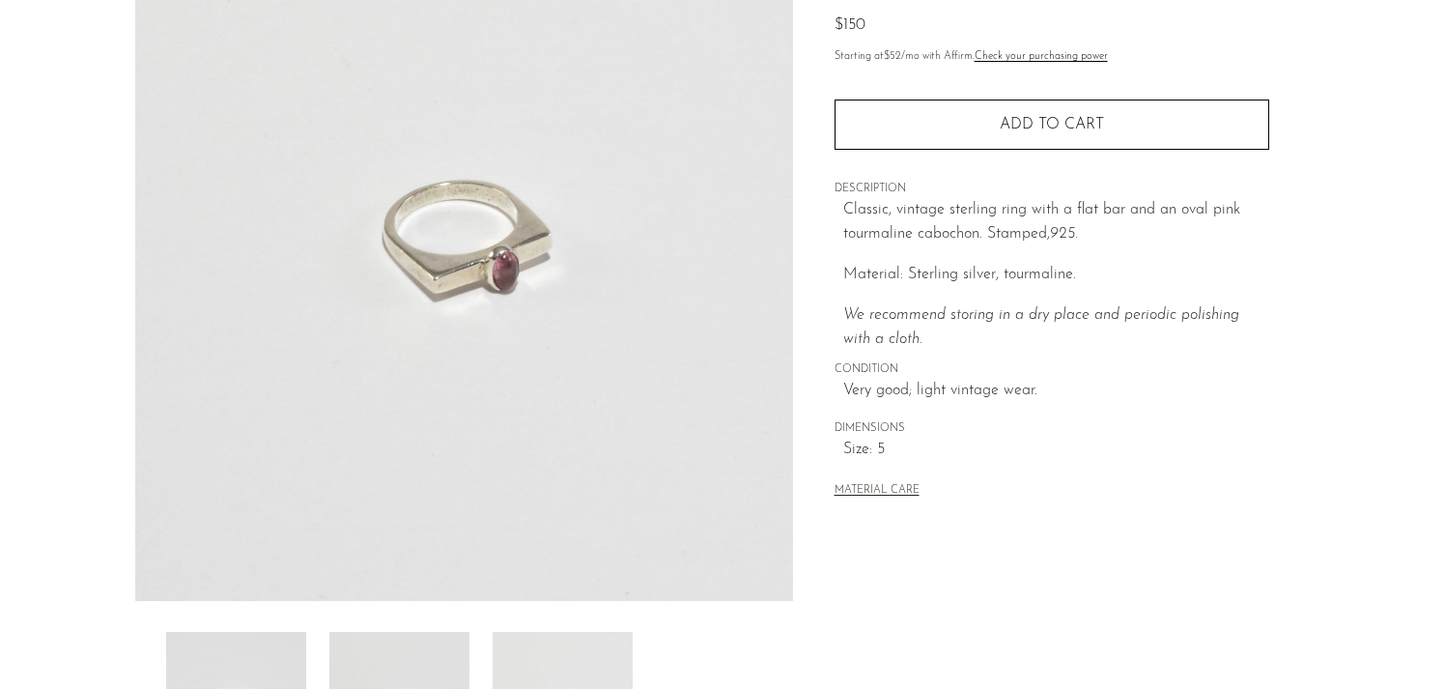
scroll to position [211, 0]
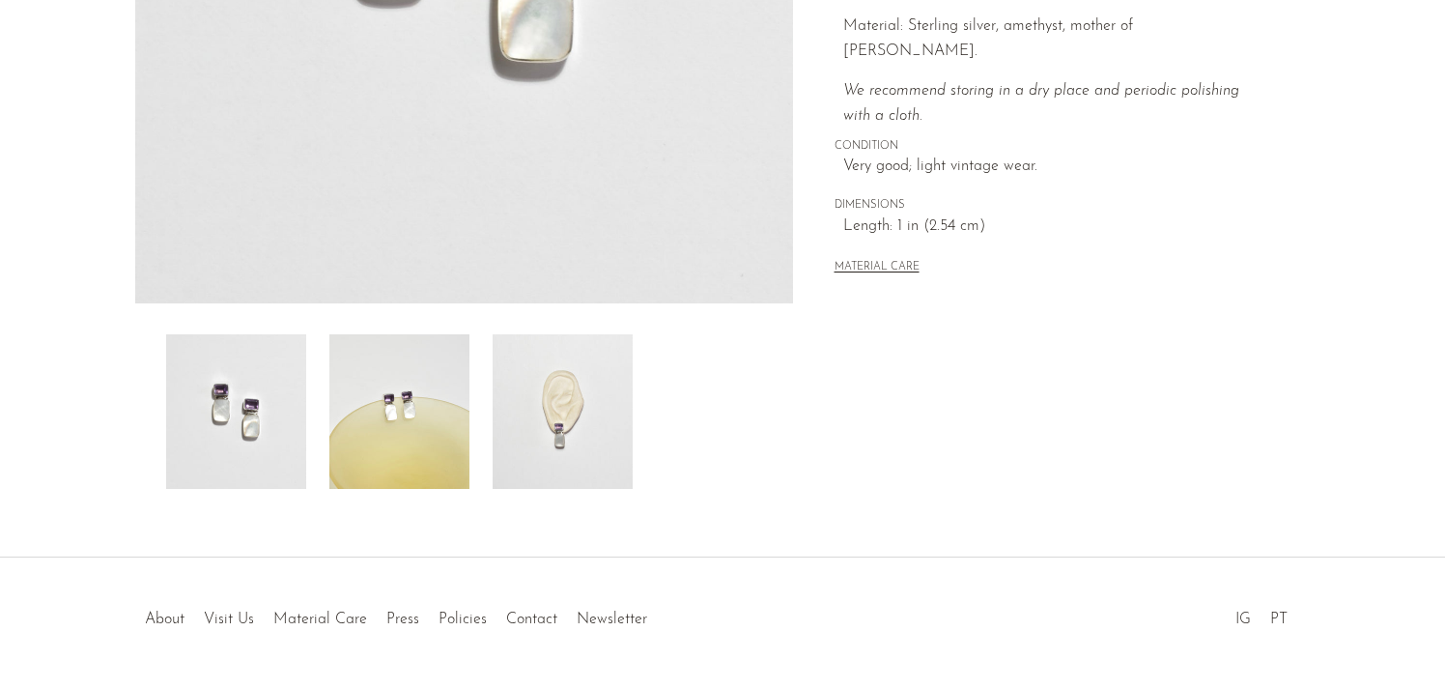
scroll to position [569, 0]
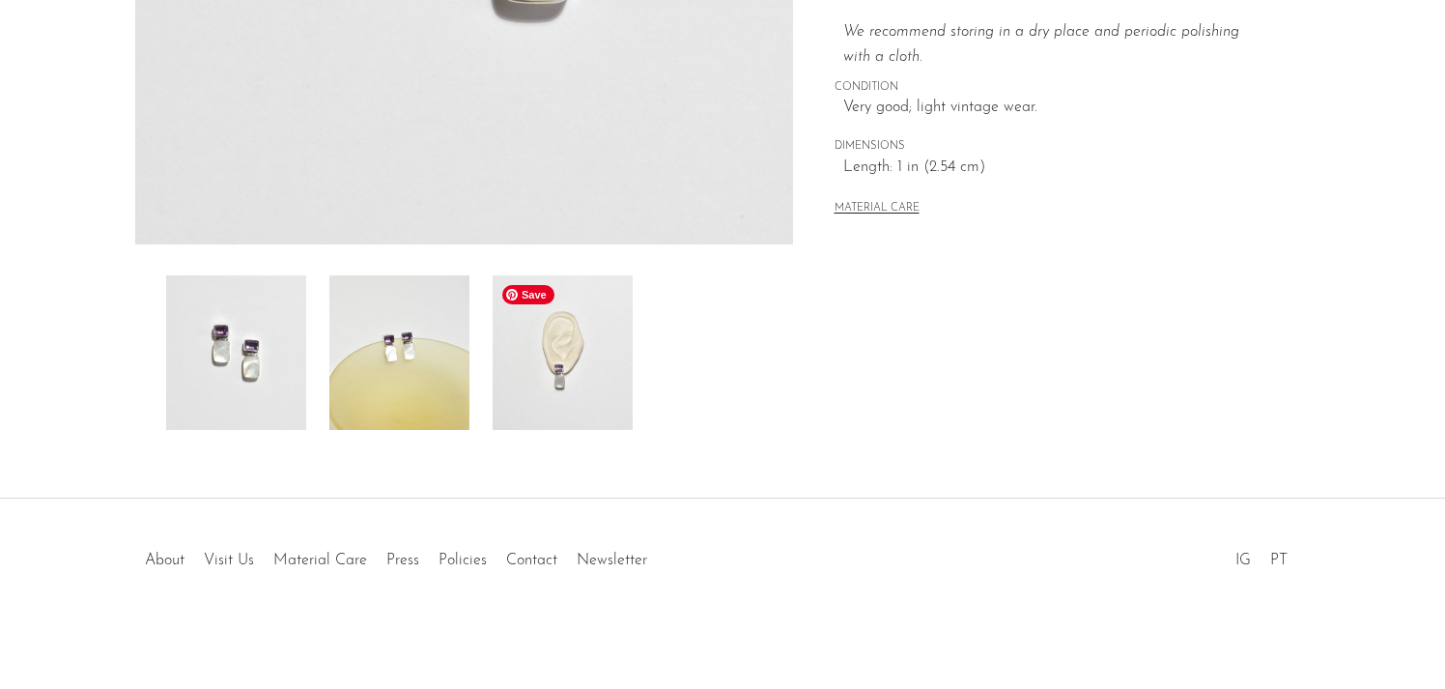
click at [586, 363] on img at bounding box center [563, 352] width 140 height 155
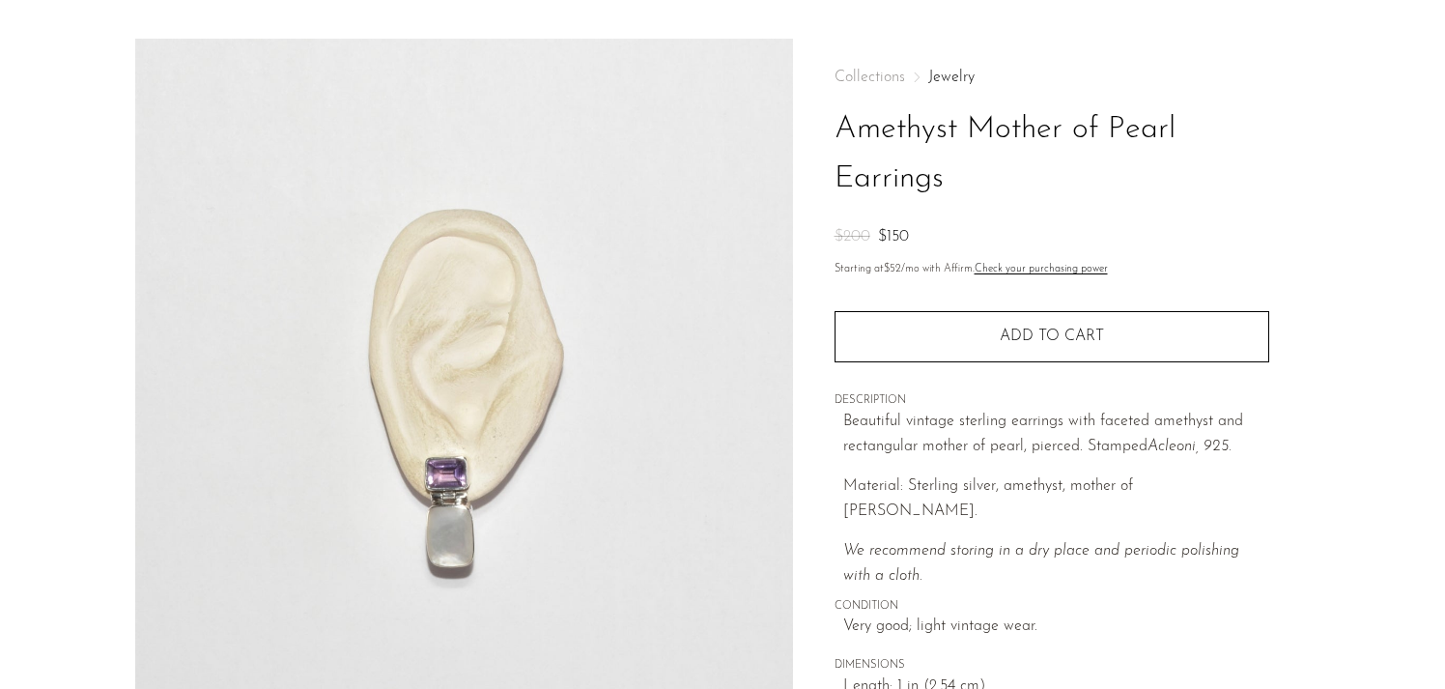
scroll to position [0, 0]
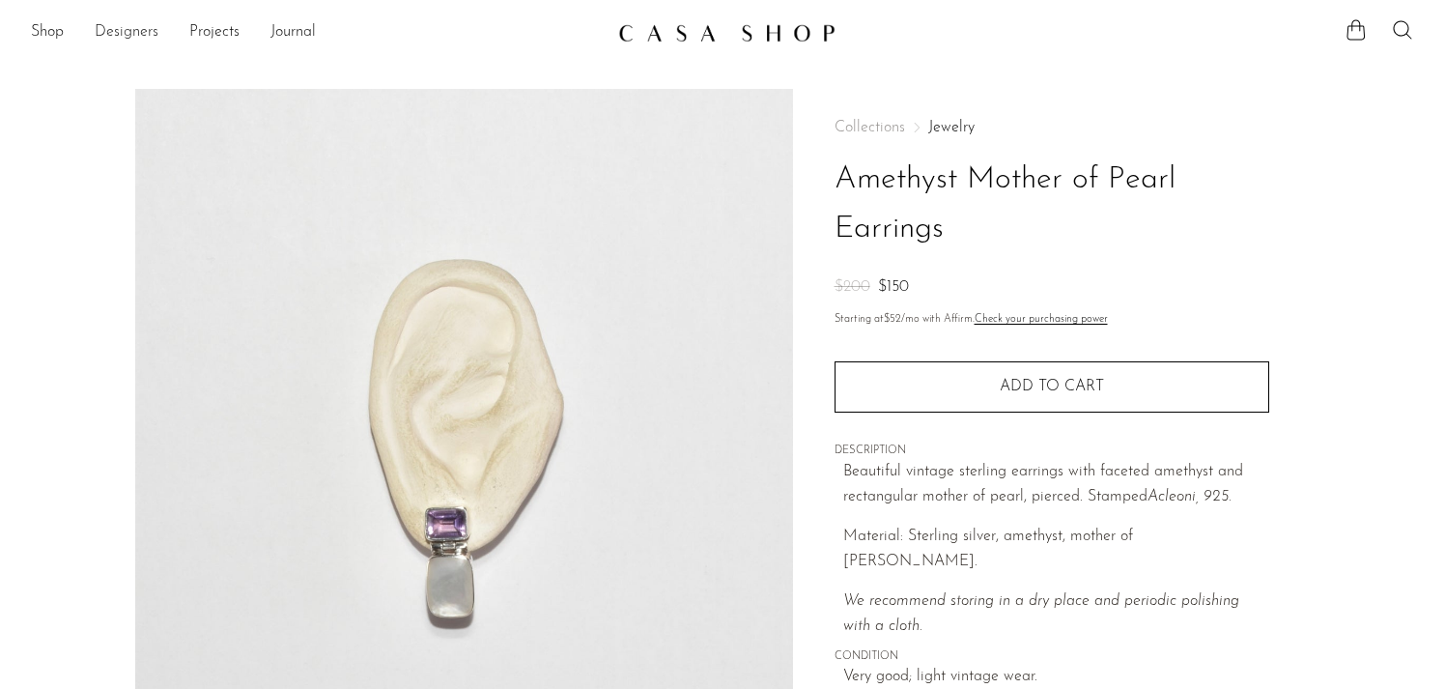
click at [143, 39] on link "Designers" at bounding box center [127, 32] width 64 height 25
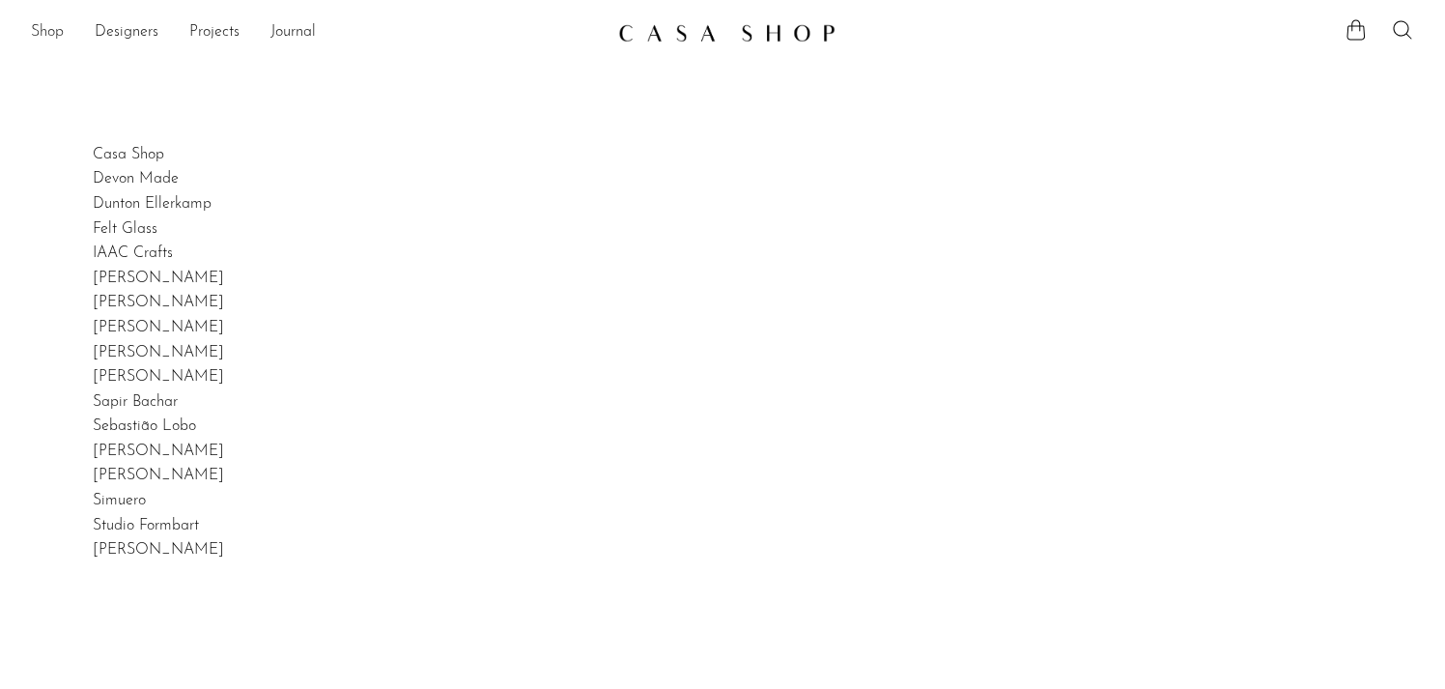
click at [61, 32] on link "Shop" at bounding box center [47, 32] width 33 height 25
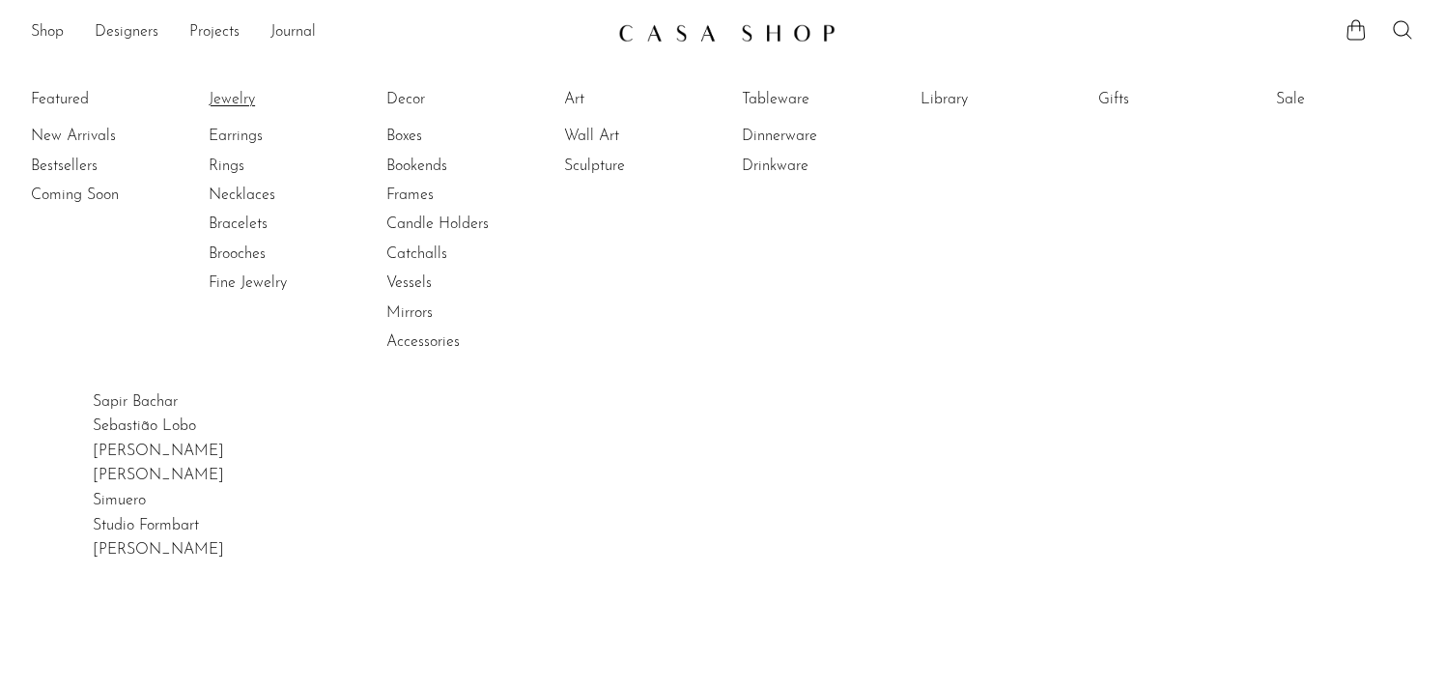
click at [248, 106] on link "Jewelry" at bounding box center [281, 99] width 145 height 21
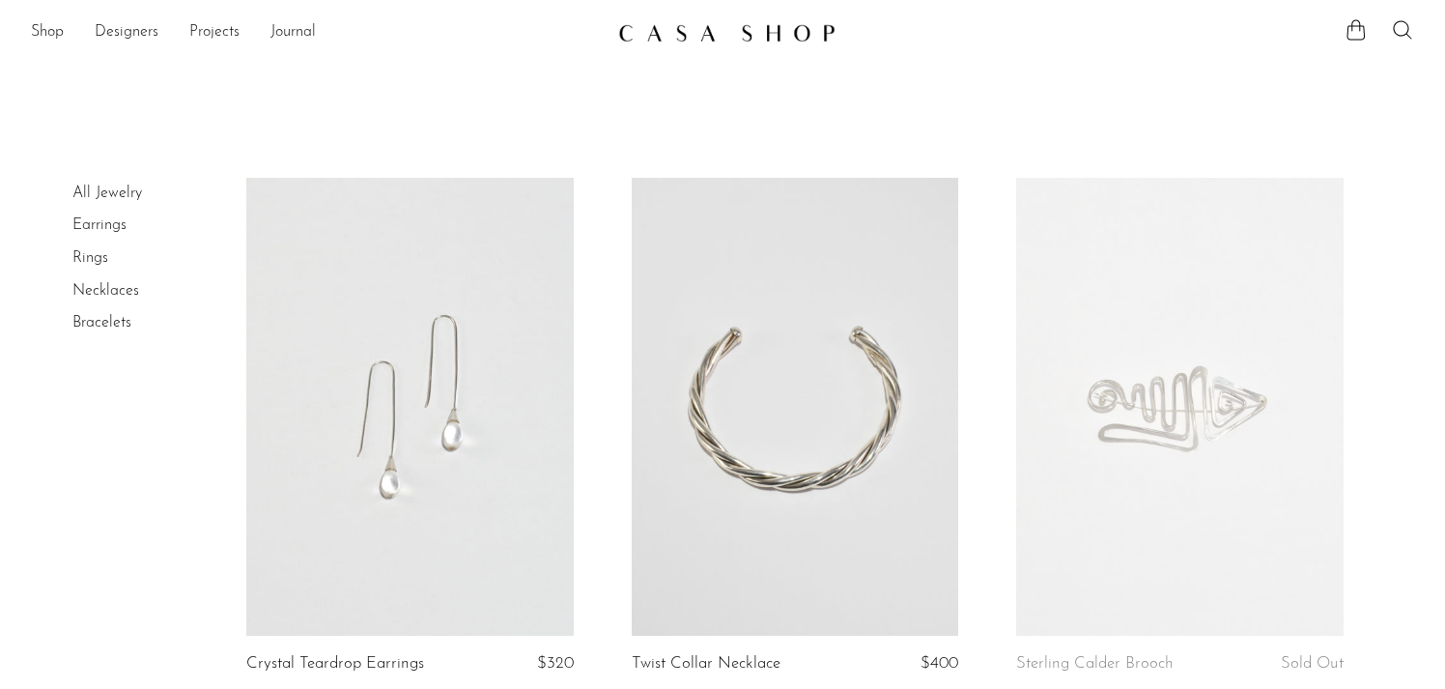
click at [112, 194] on link "All Jewelry" at bounding box center [107, 192] width 70 height 15
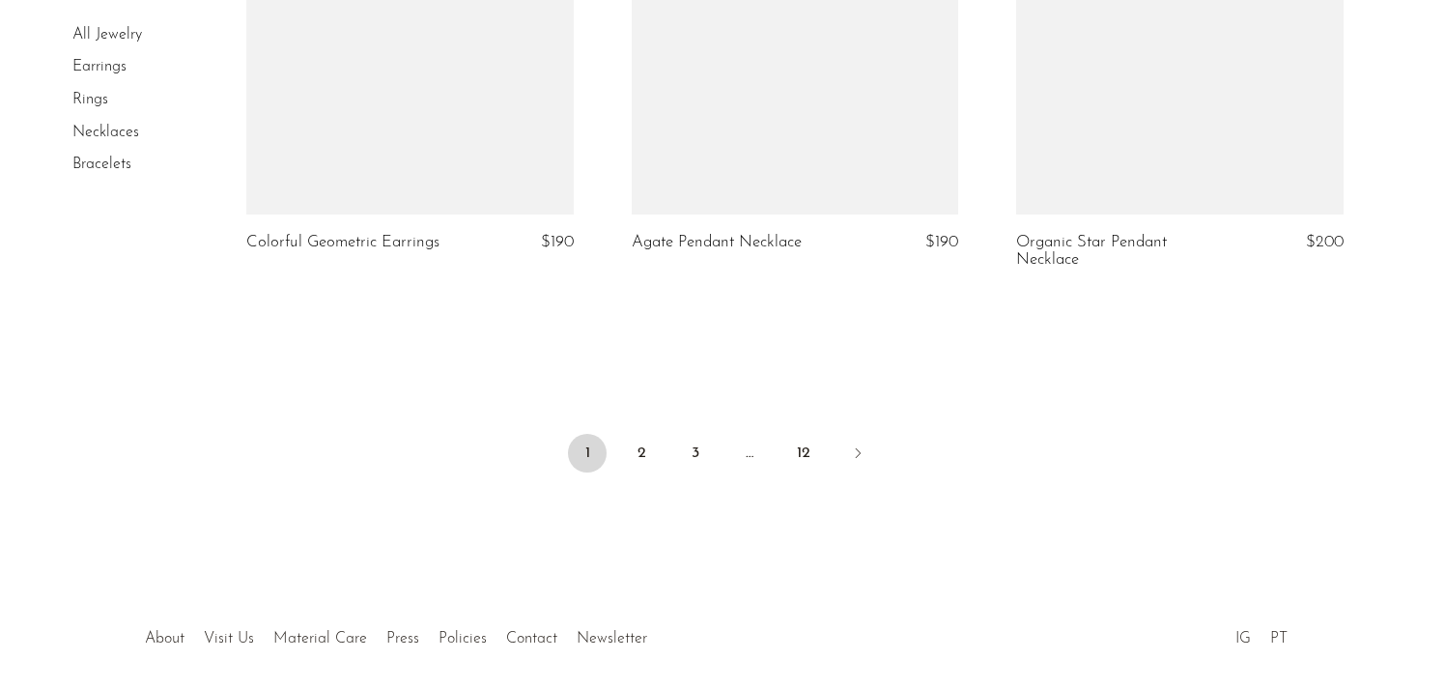
scroll to position [6513, 0]
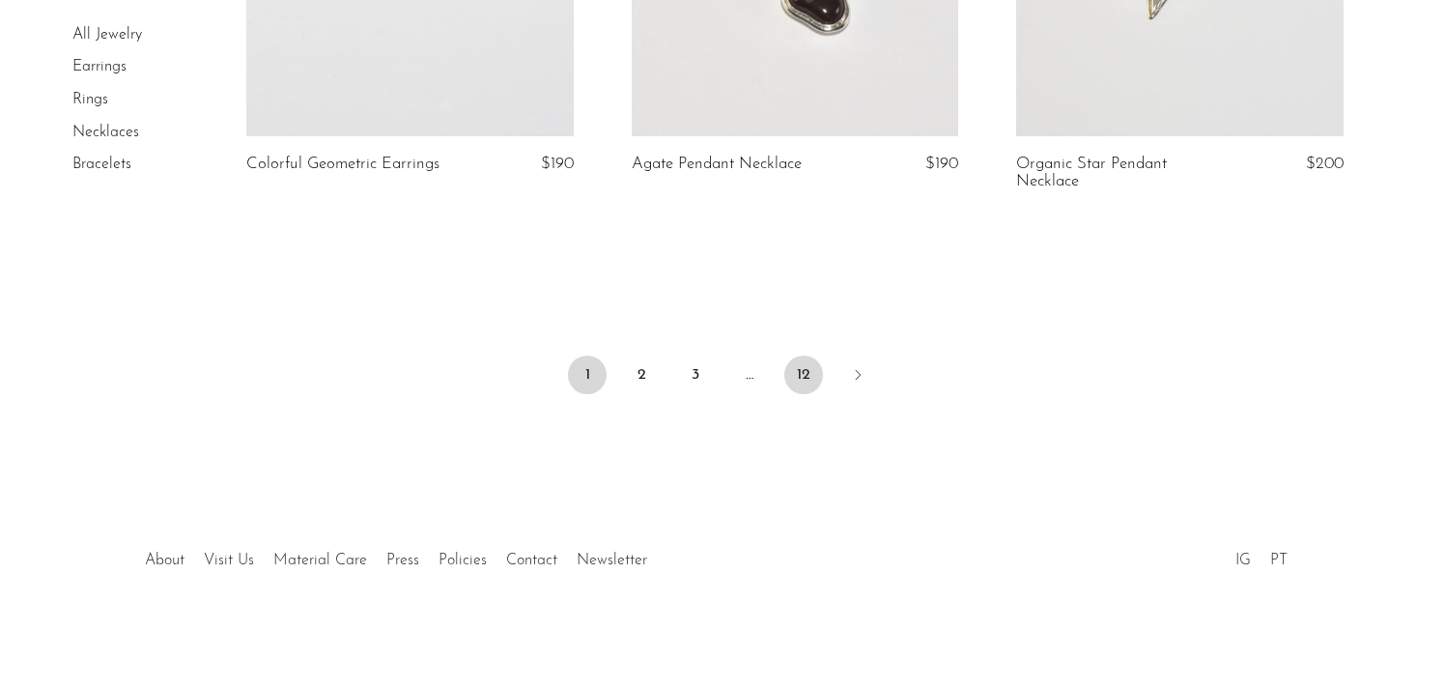
click at [788, 361] on link "12" at bounding box center [803, 374] width 39 height 39
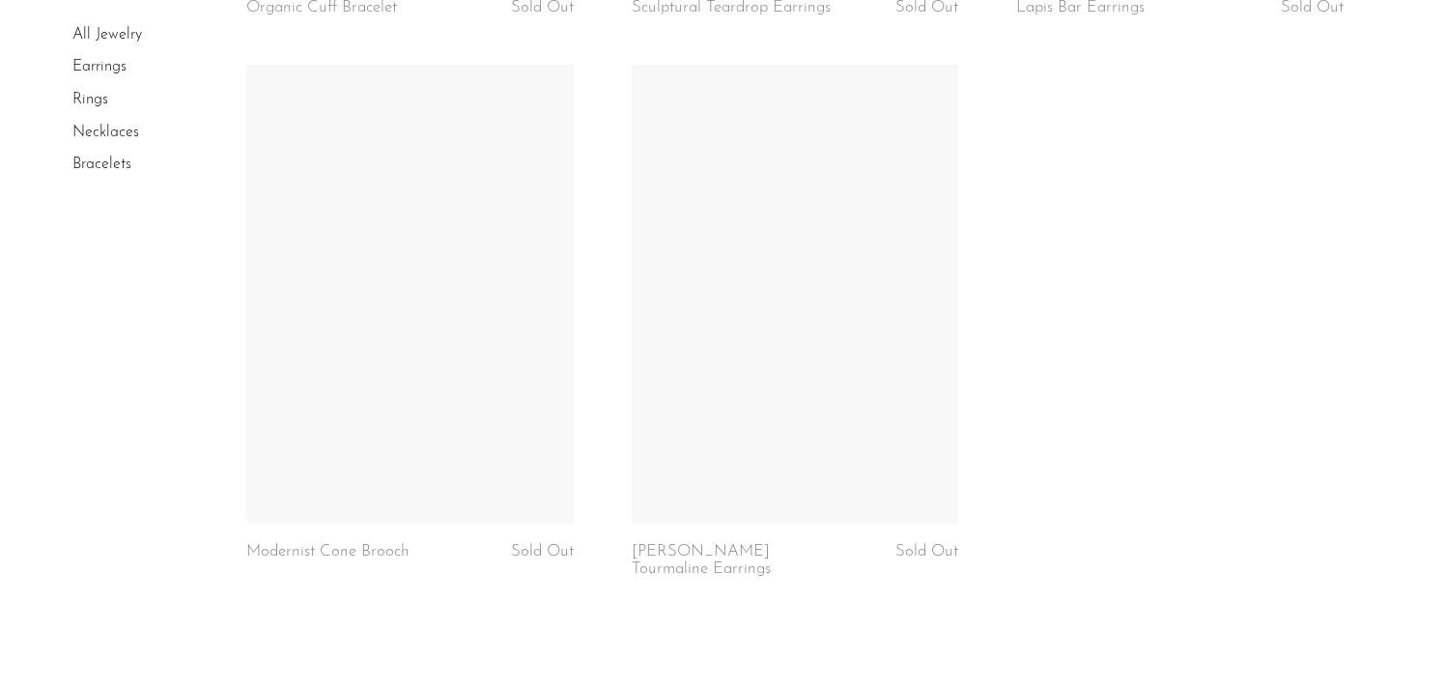
scroll to position [6023, 0]
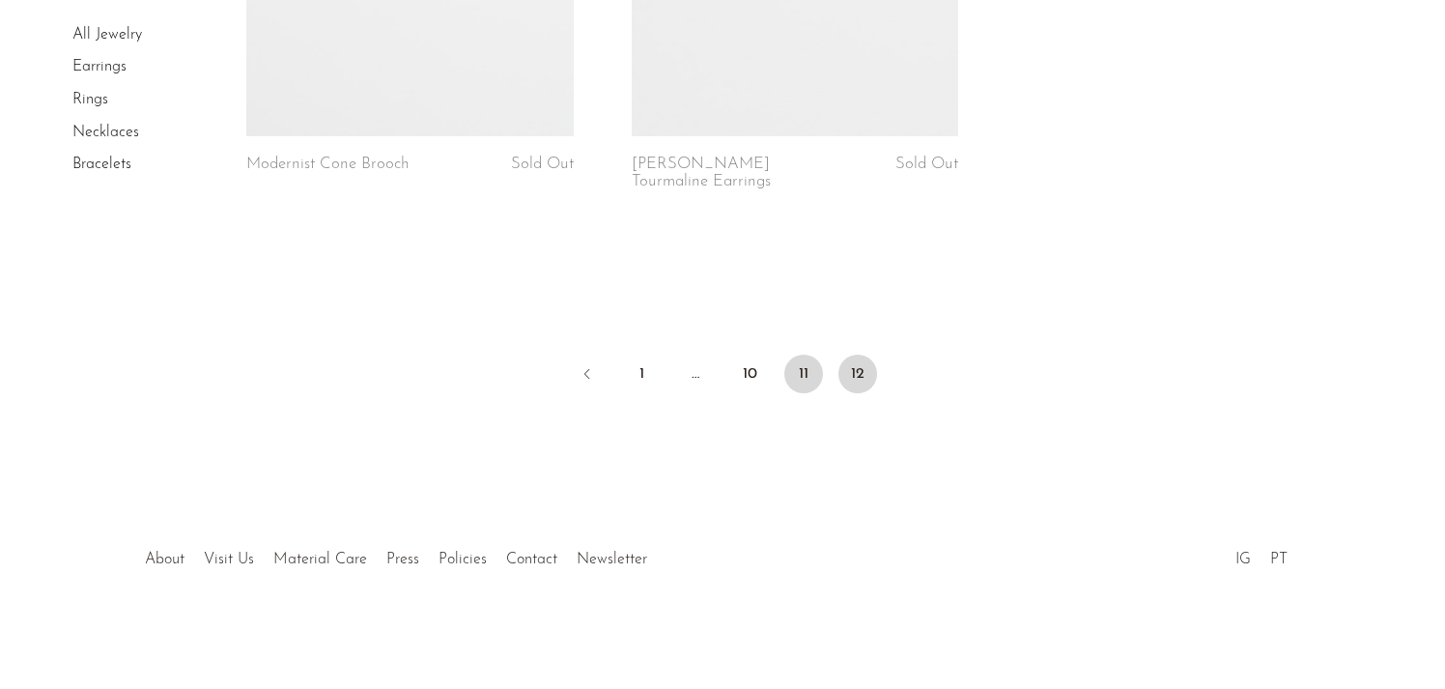
click at [807, 380] on link "11" at bounding box center [803, 373] width 39 height 39
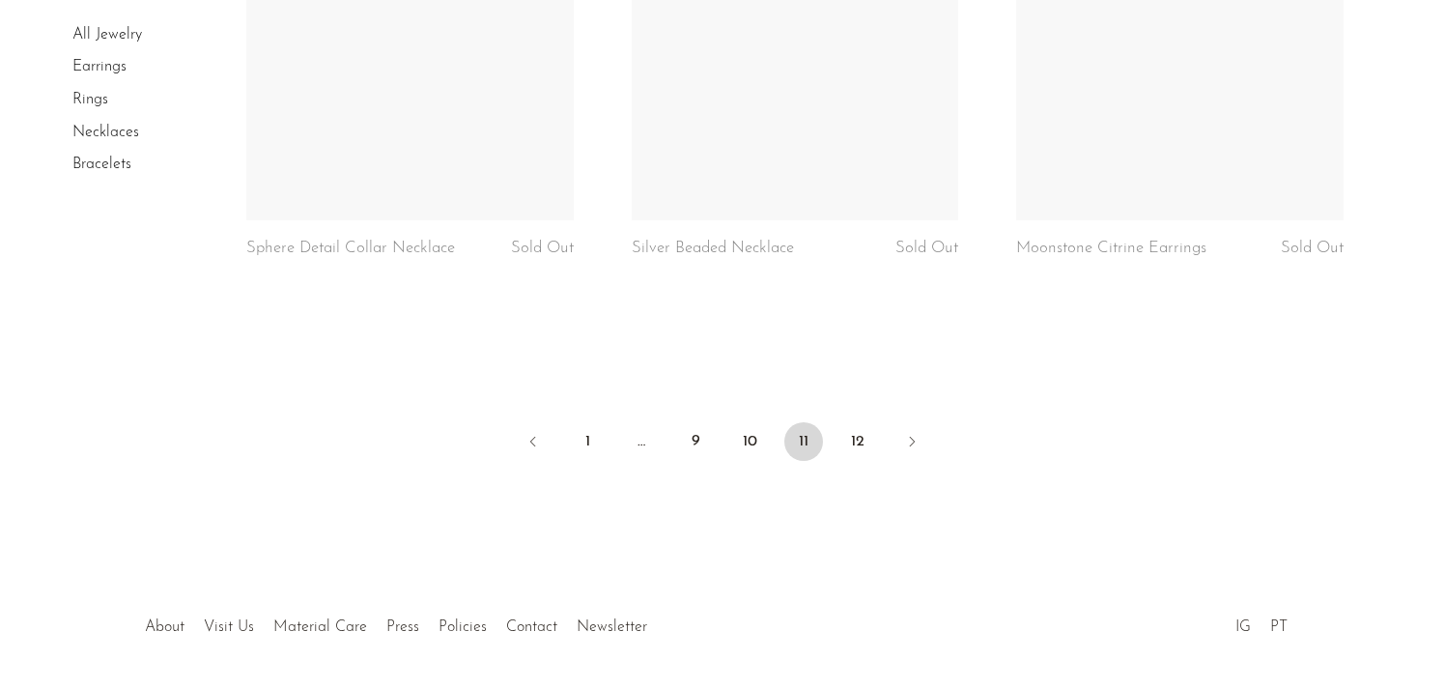
scroll to position [6513, 0]
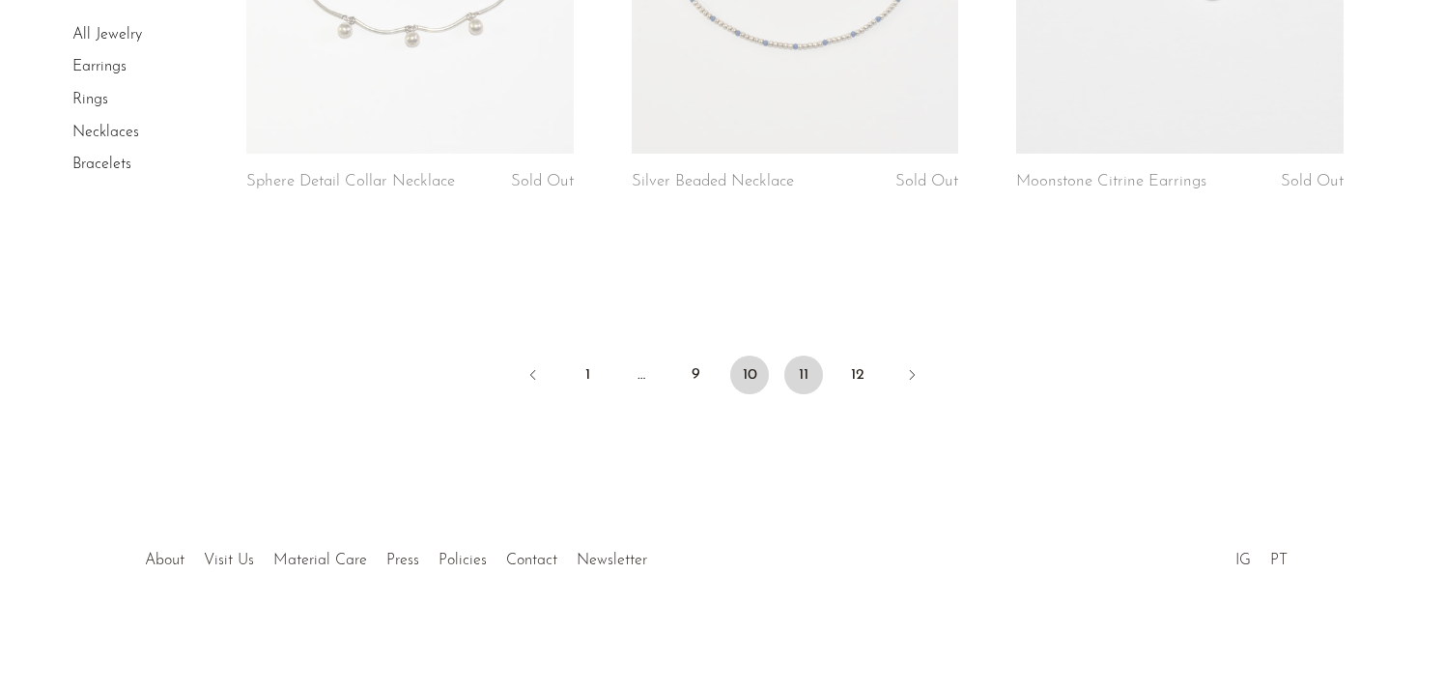
click at [761, 377] on link "10" at bounding box center [749, 374] width 39 height 39
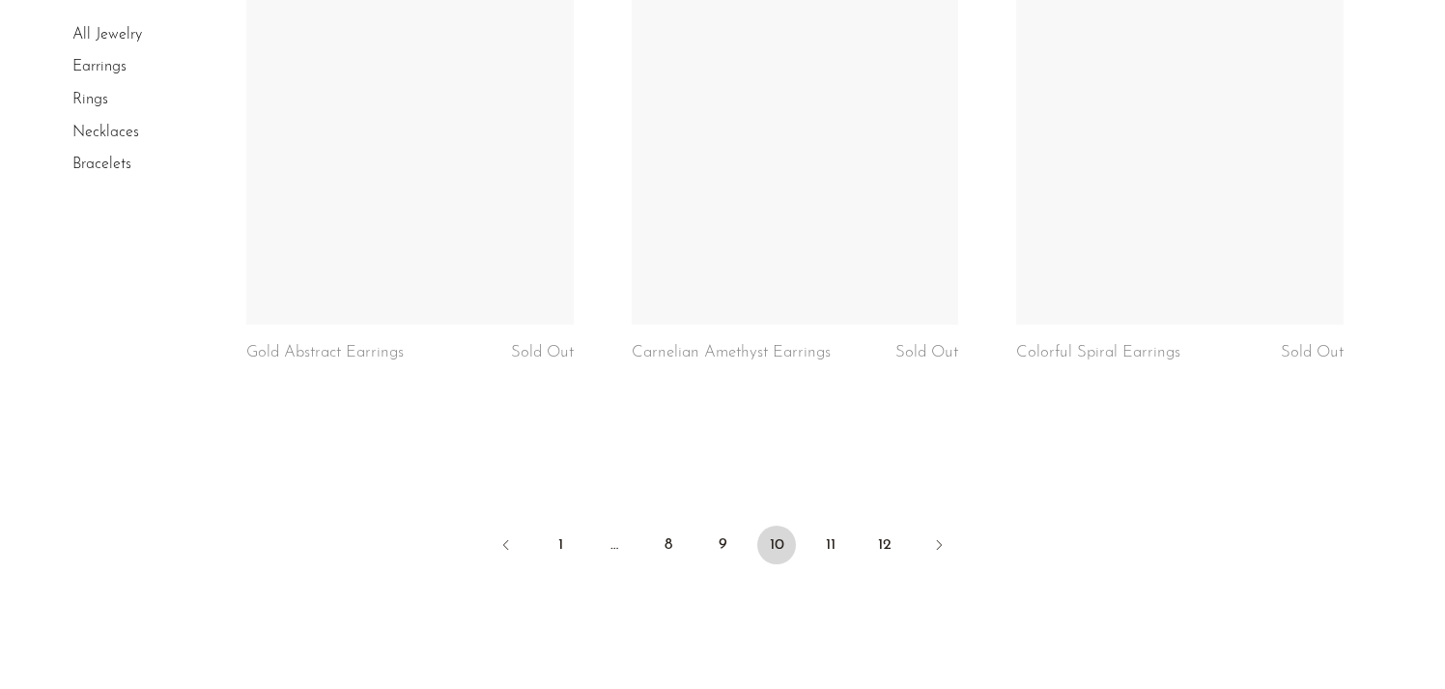
scroll to position [6496, 0]
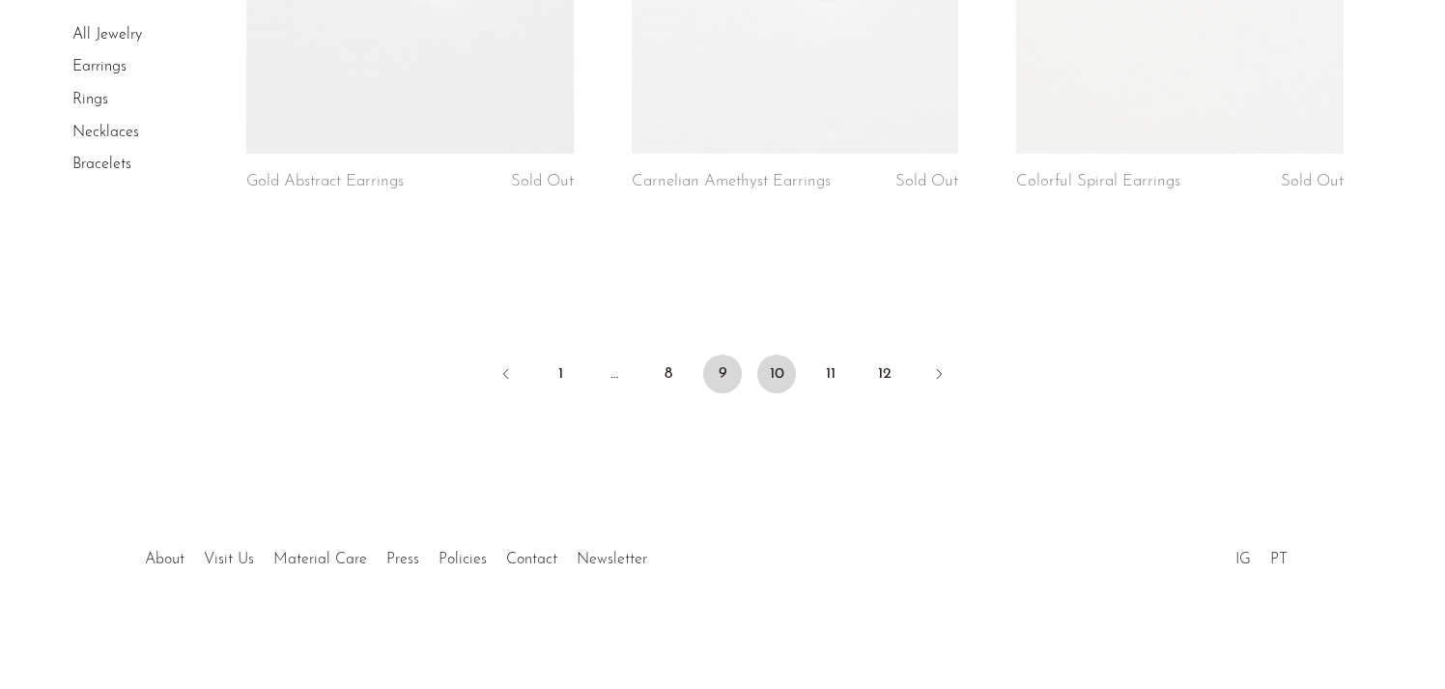
click at [714, 380] on link "9" at bounding box center [722, 373] width 39 height 39
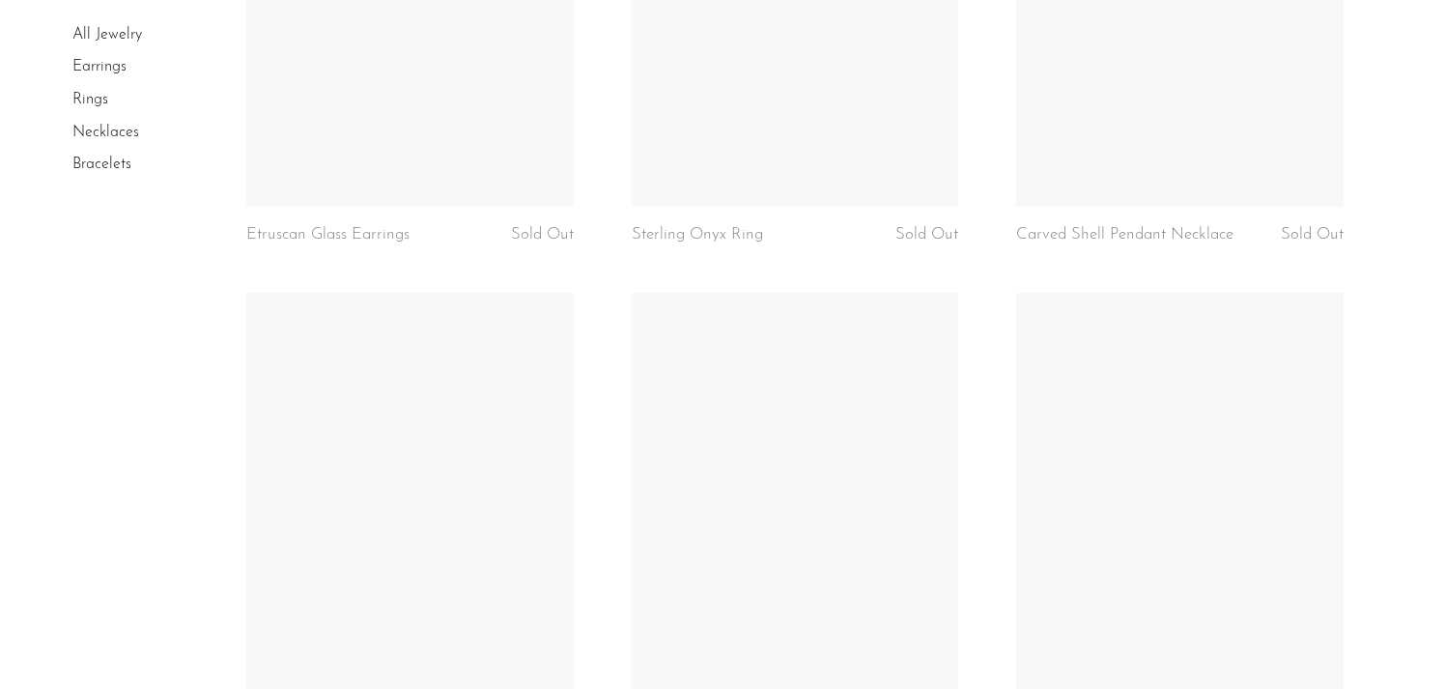
scroll to position [6531, 0]
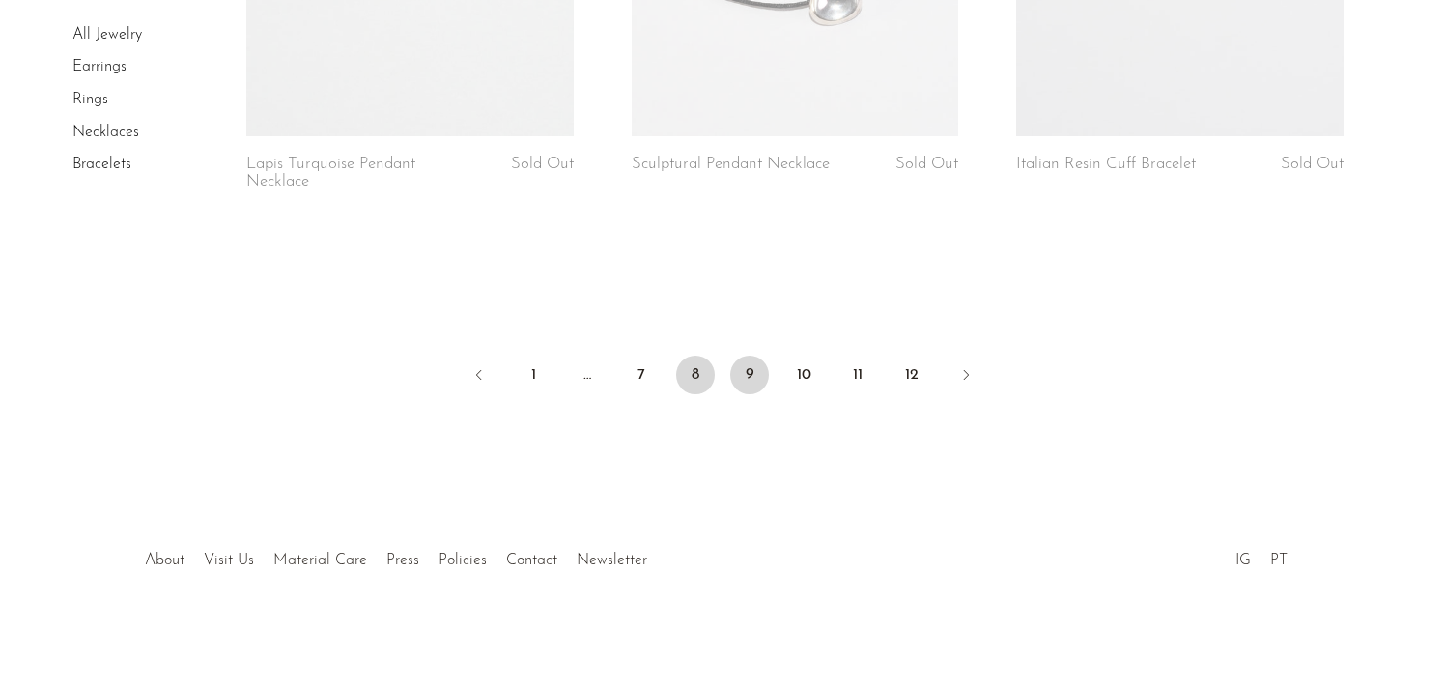
click at [703, 365] on link "8" at bounding box center [695, 374] width 39 height 39
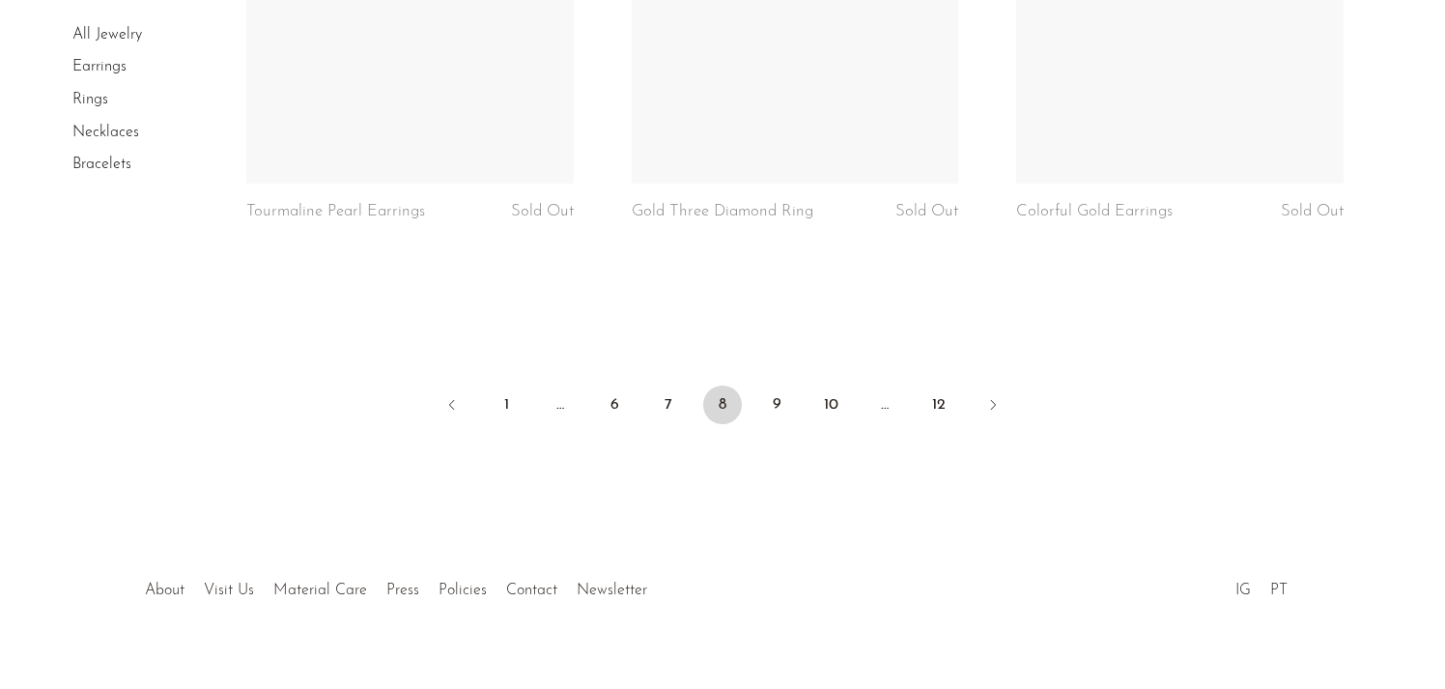
scroll to position [6647, 0]
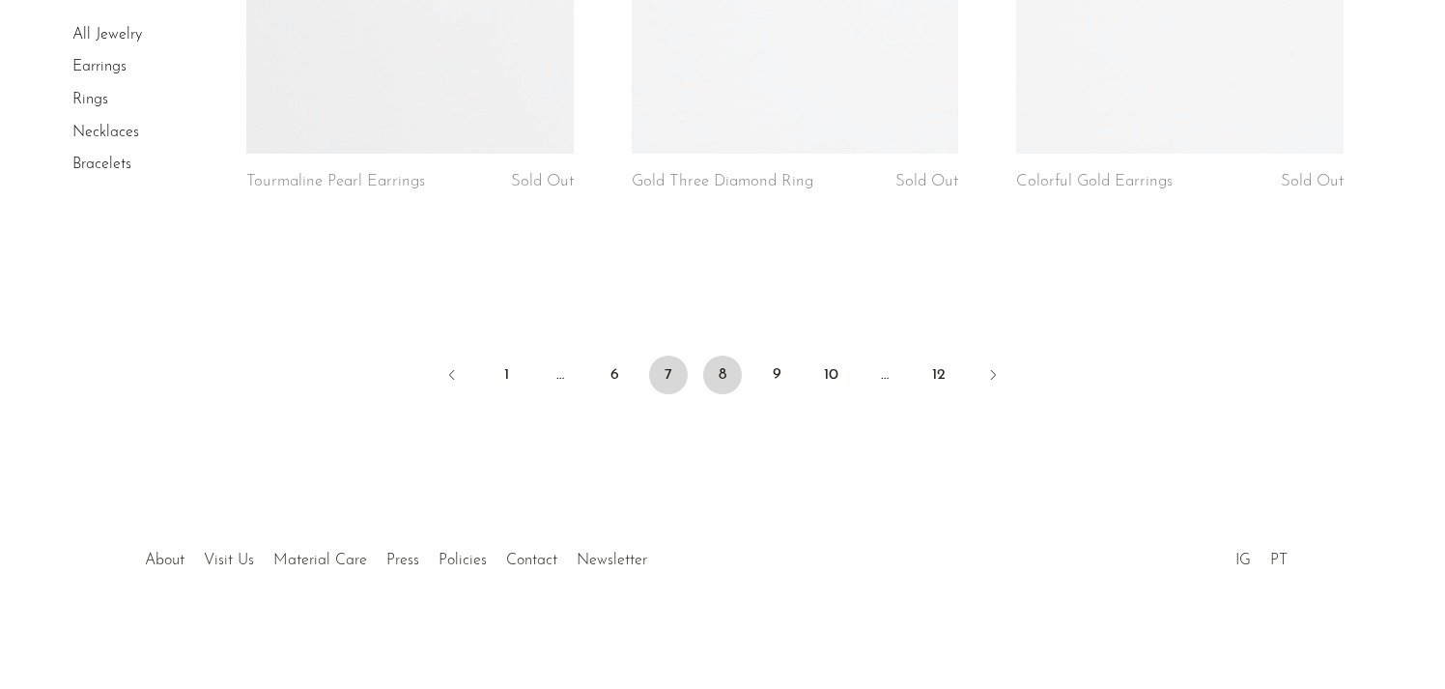
click at [676, 368] on link "7" at bounding box center [668, 374] width 39 height 39
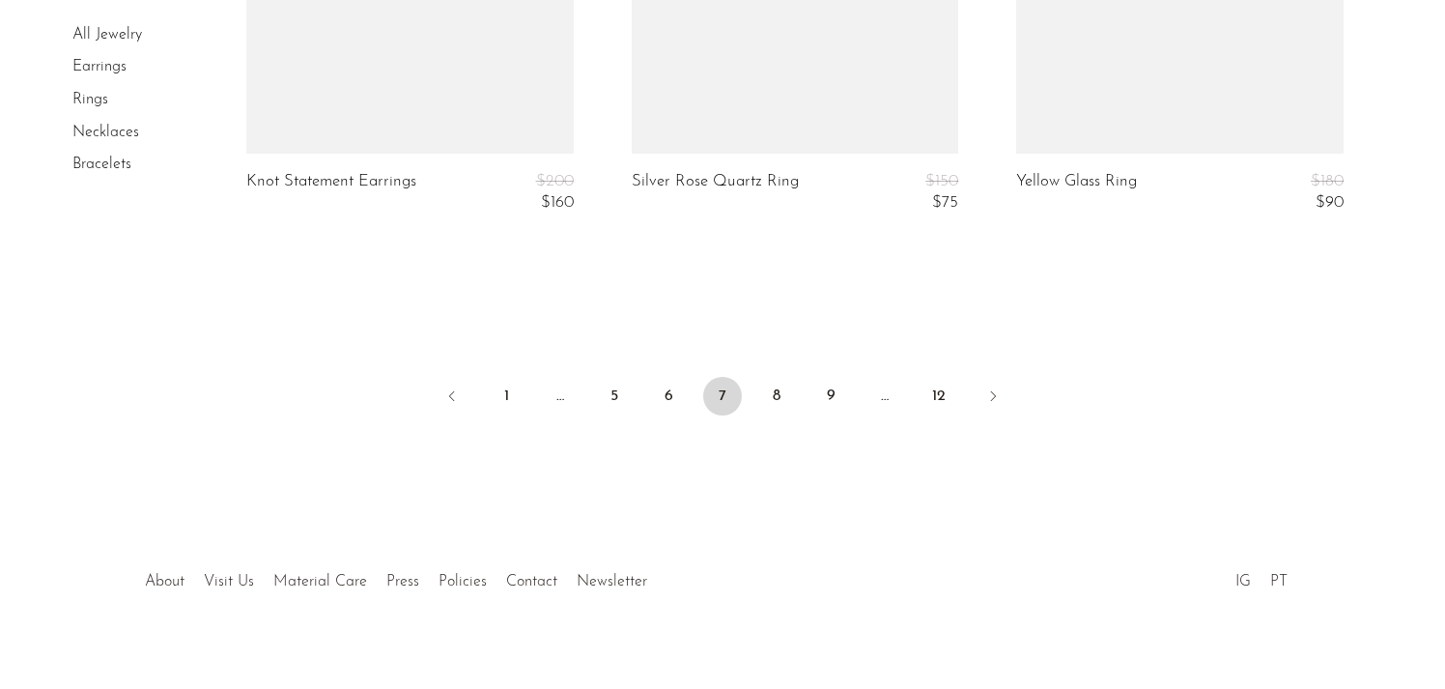
scroll to position [6690, 0]
